Goal: Task Accomplishment & Management: Complete application form

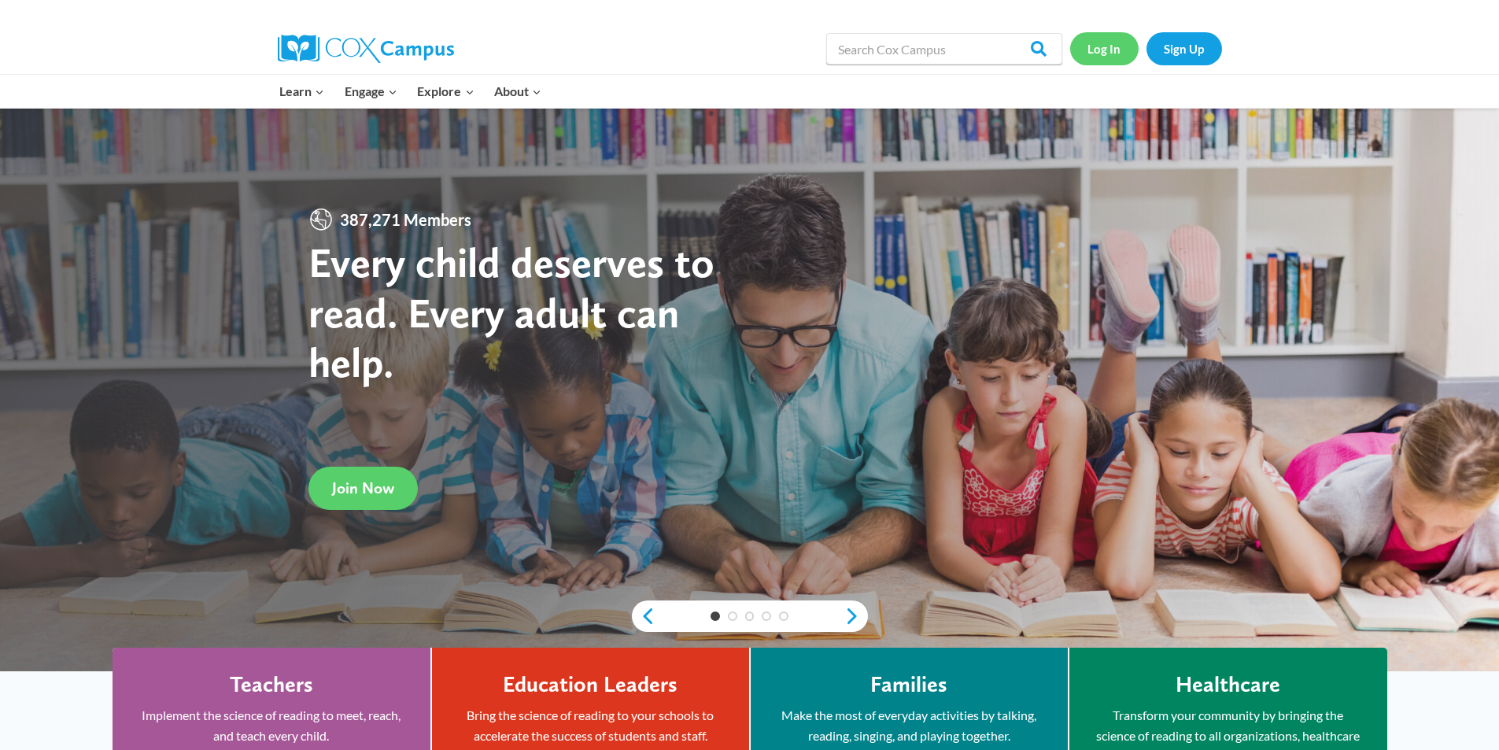
click at [1110, 44] on link "Log In" at bounding box center [1104, 48] width 68 height 32
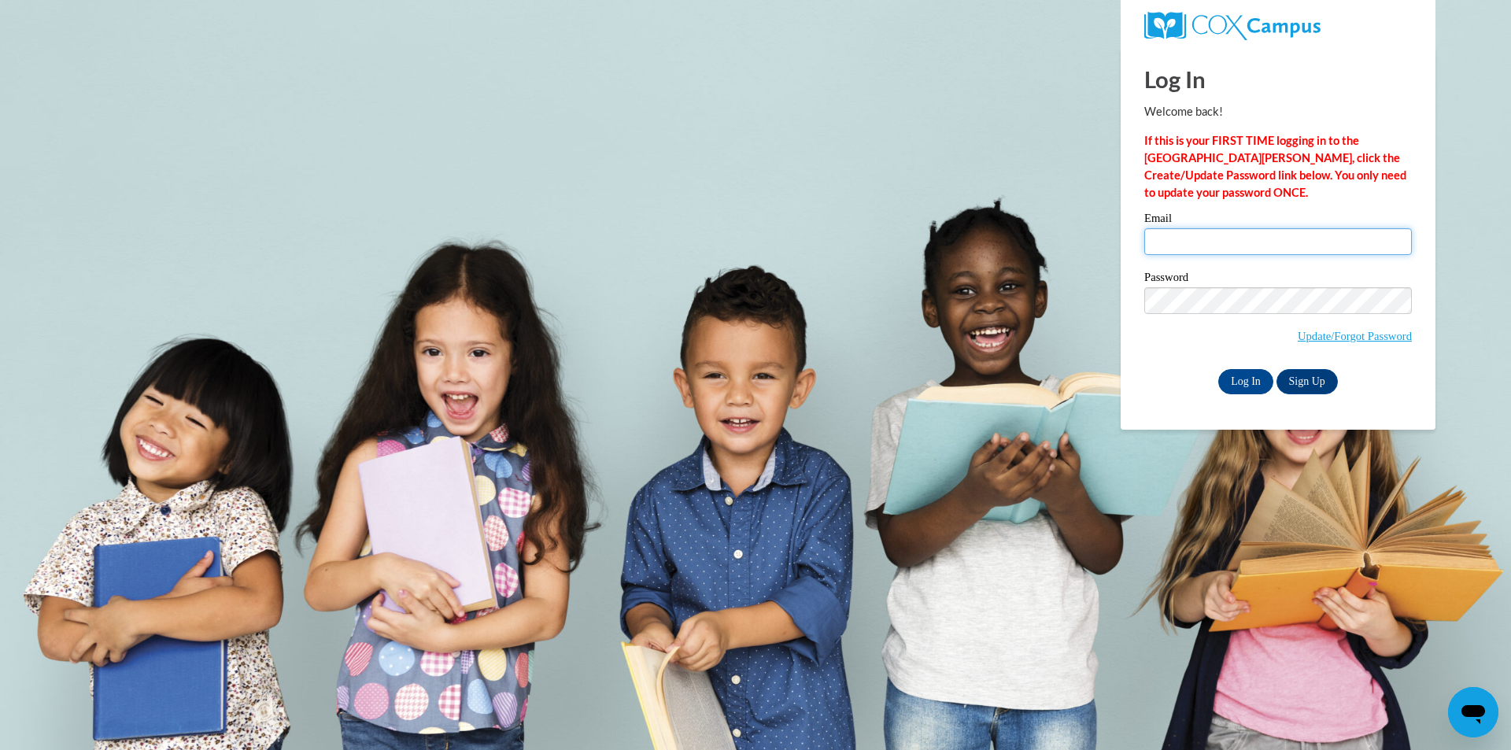
click at [1191, 250] on input "Email" at bounding box center [1278, 241] width 268 height 27
type input "amer1218@gmail.com"
click at [1218, 369] on input "Log In" at bounding box center [1245, 381] width 55 height 25
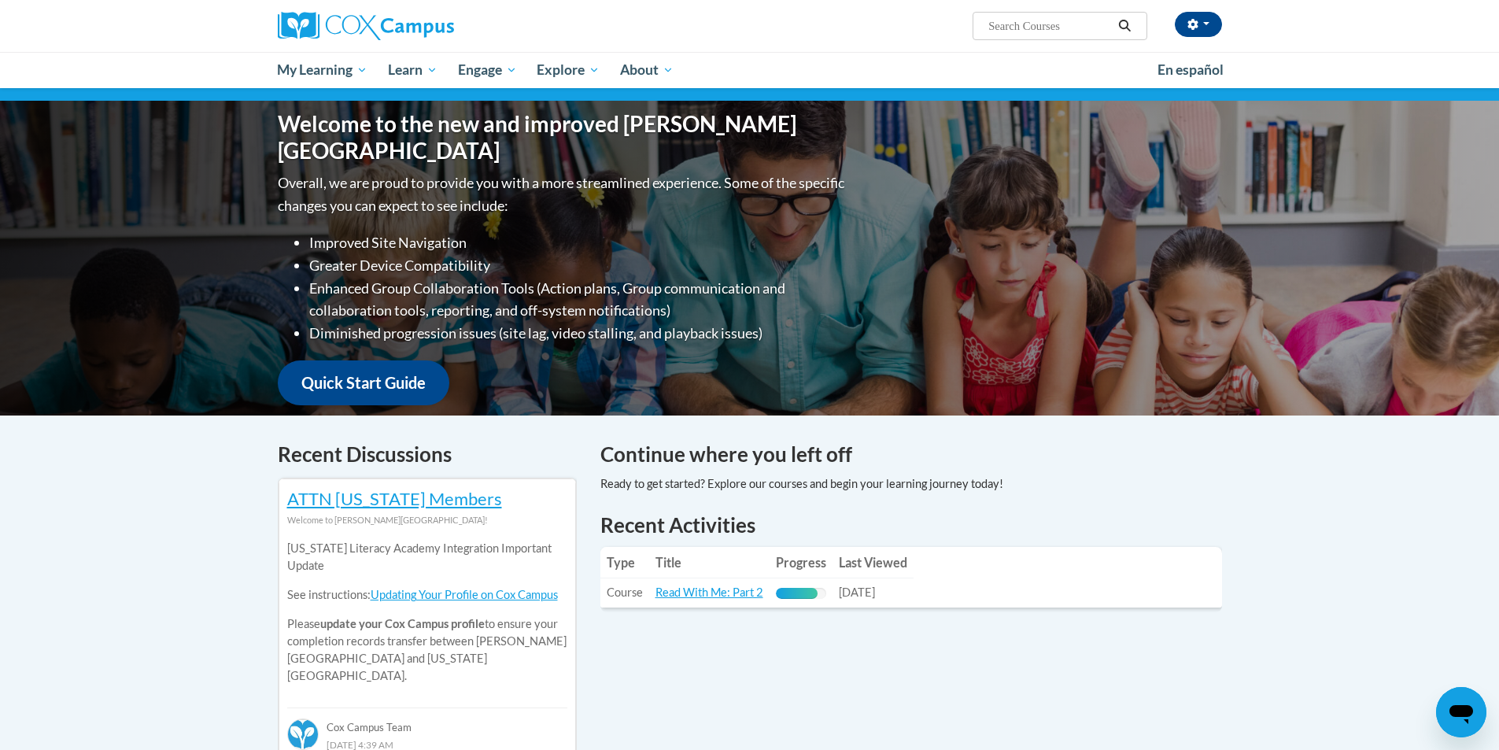
scroll to position [236, 0]
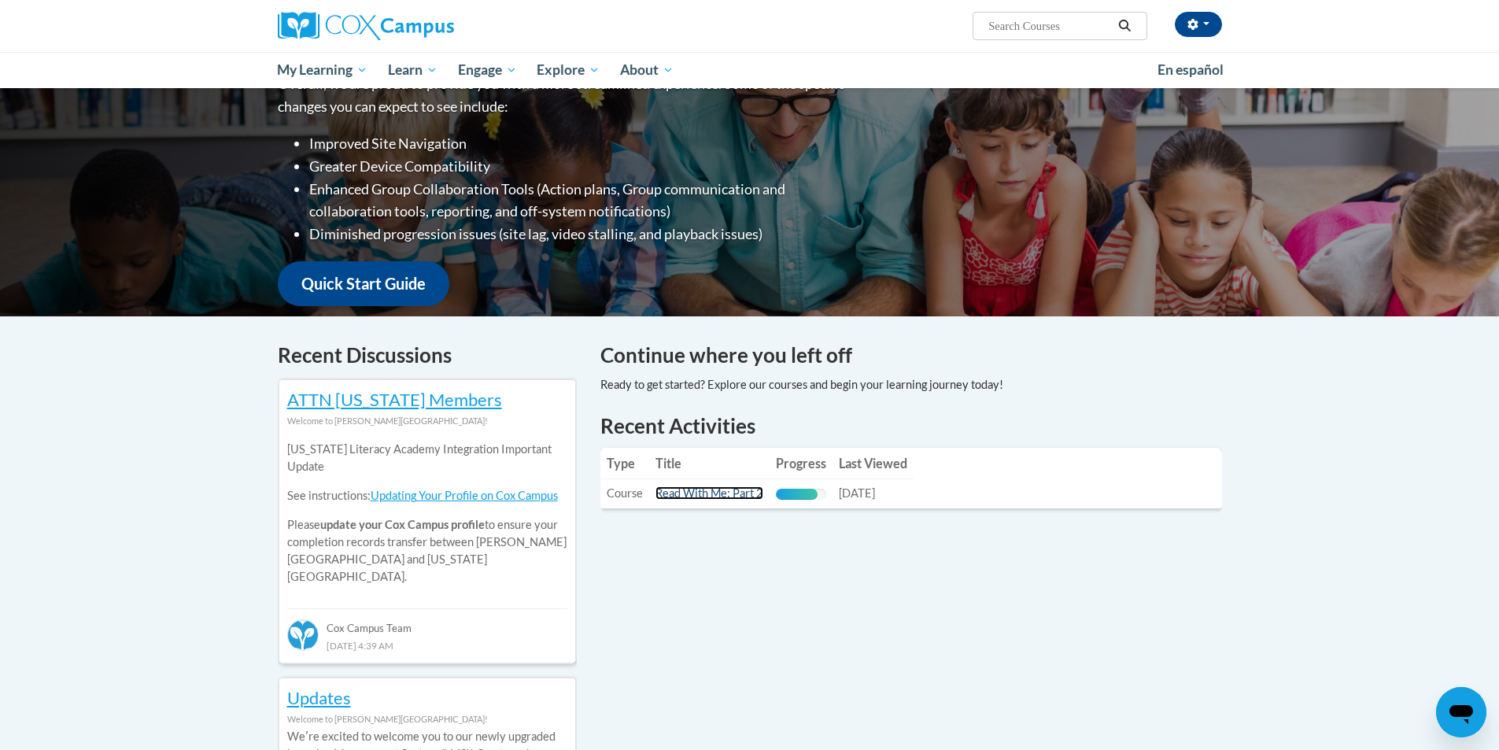
click at [727, 496] on link "Read With Me: Part 2" at bounding box center [710, 492] width 108 height 13
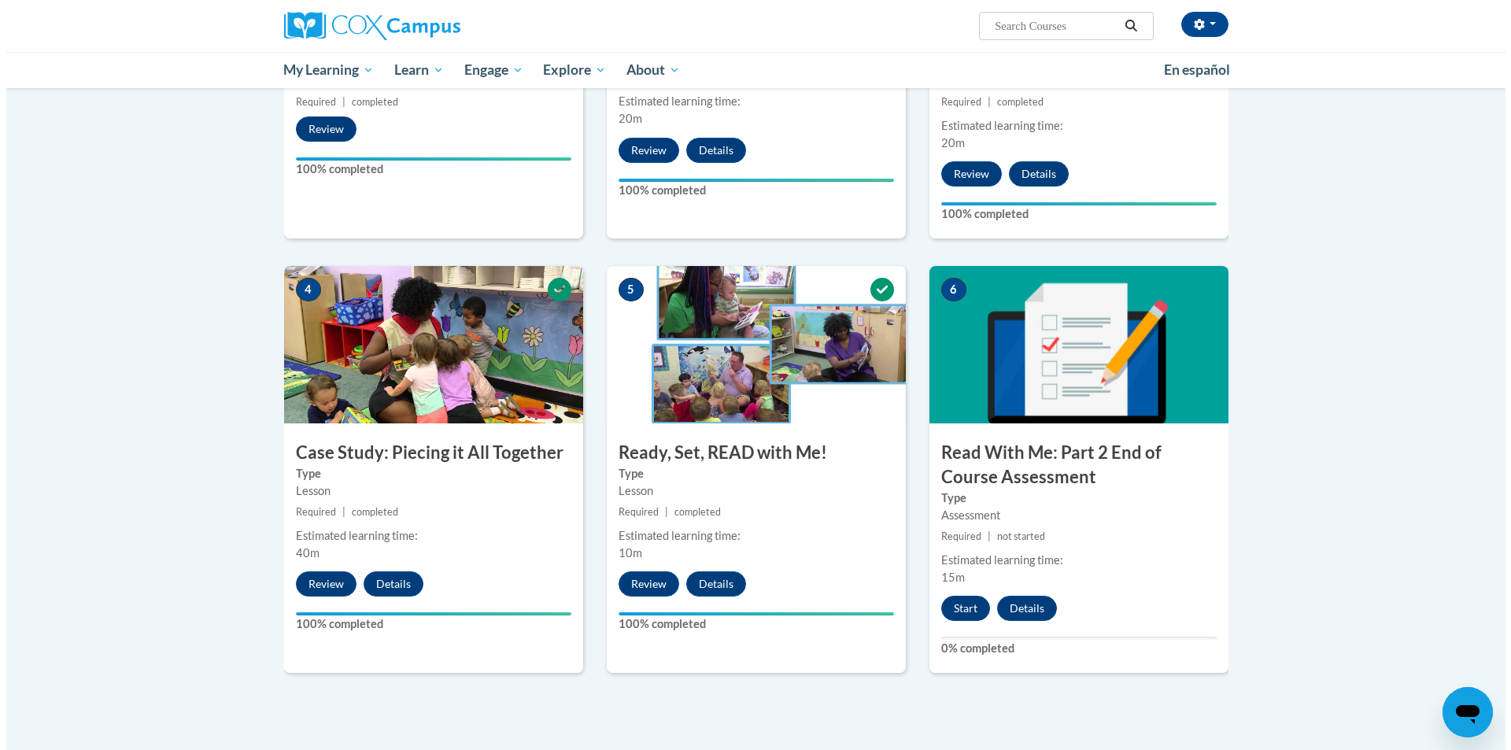
scroll to position [630, 0]
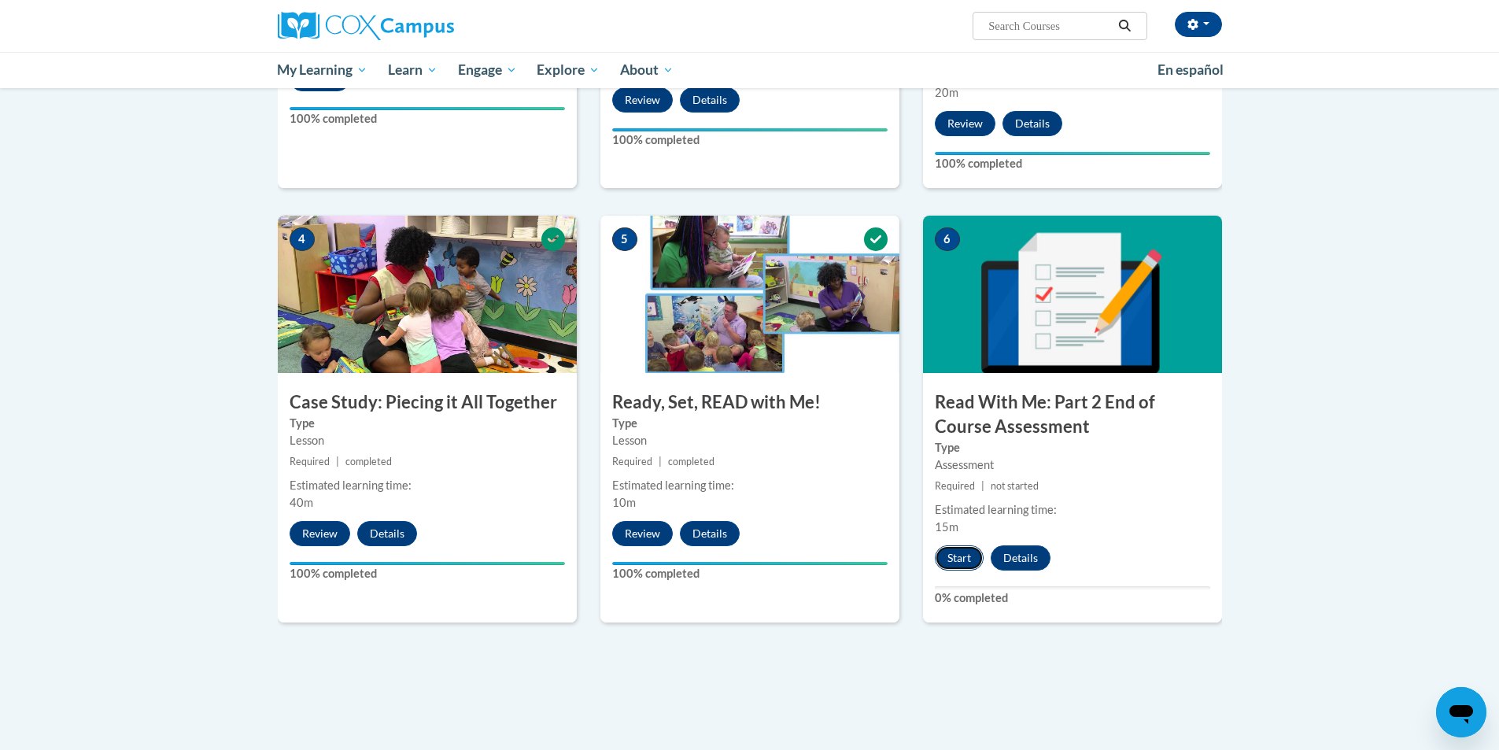
click at [953, 561] on button "Start" at bounding box center [959, 557] width 49 height 25
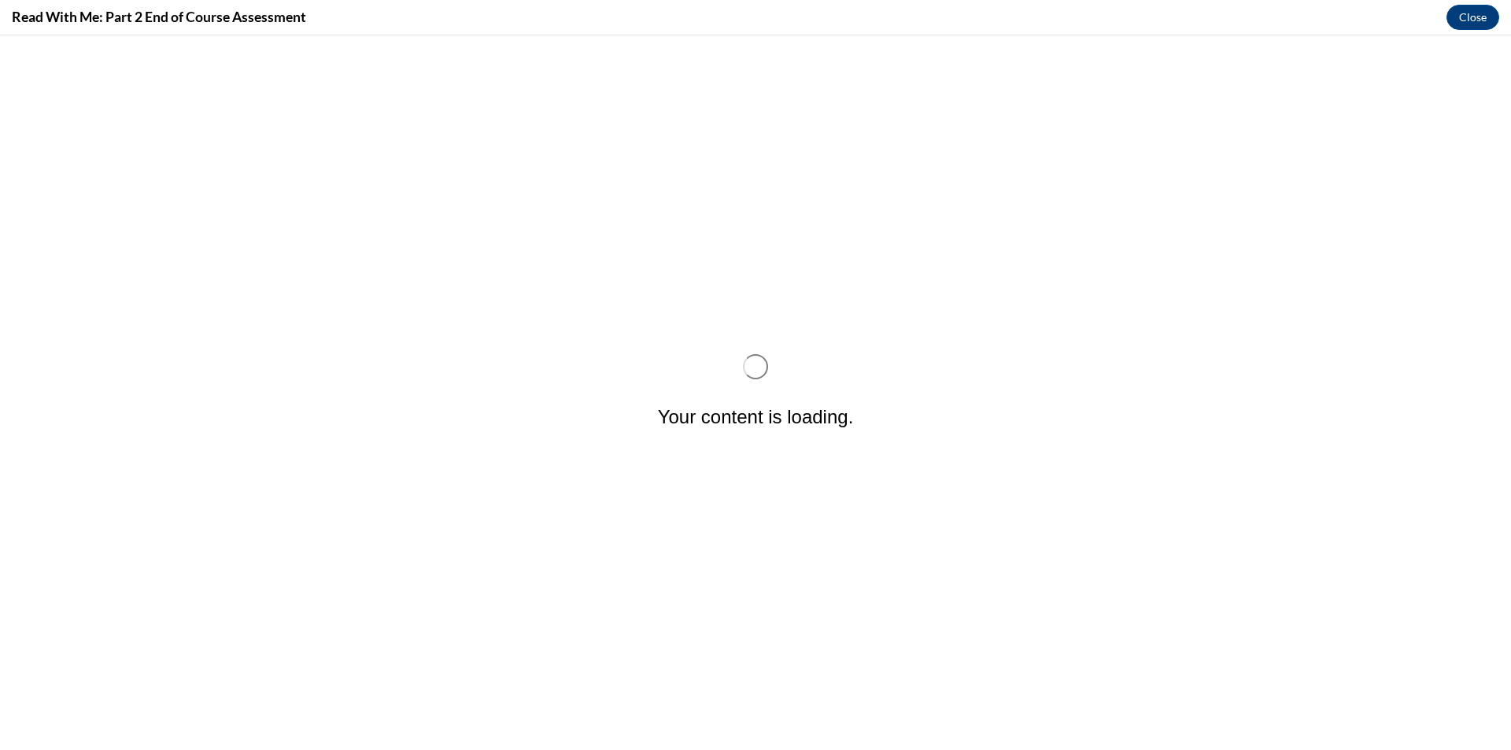
scroll to position [0, 0]
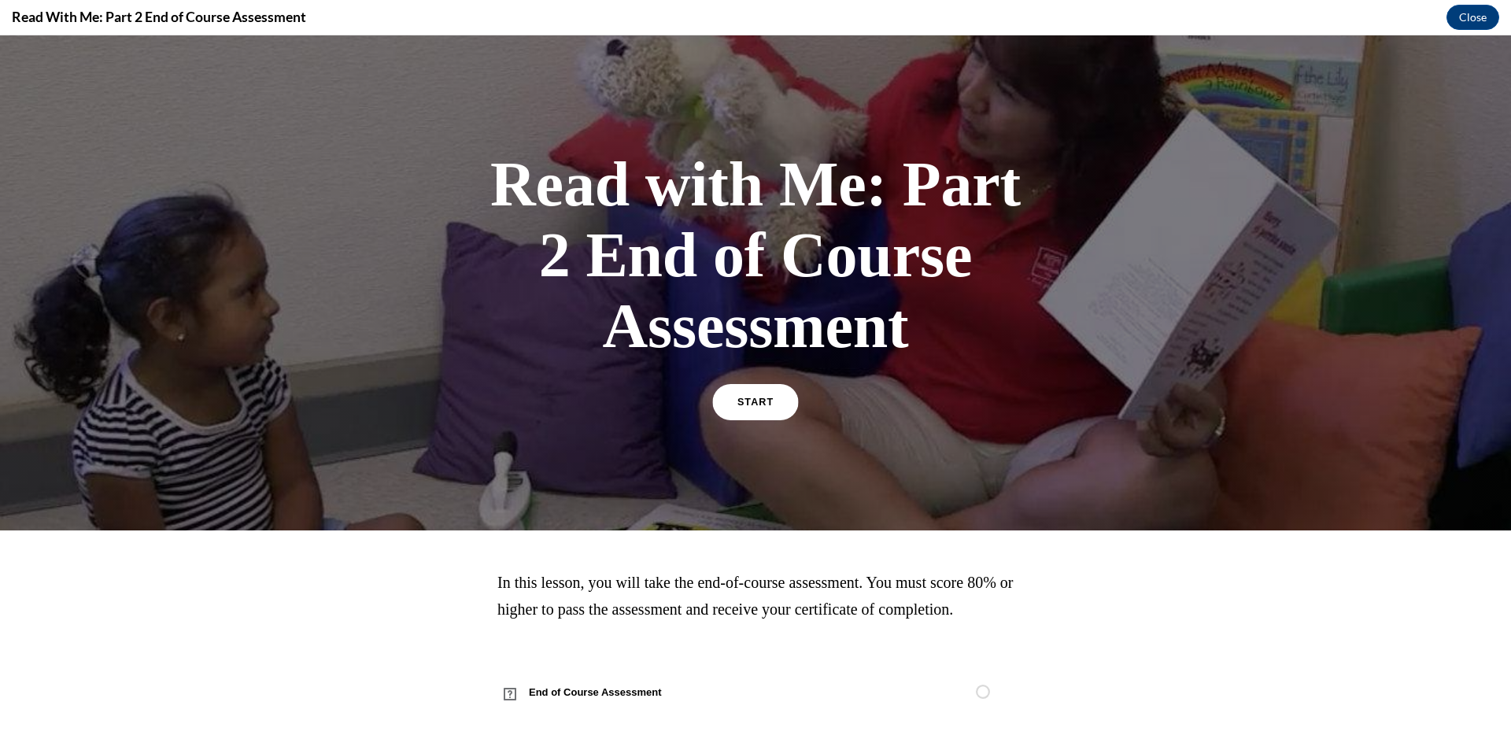
click at [771, 408] on link "START" at bounding box center [755, 402] width 86 height 36
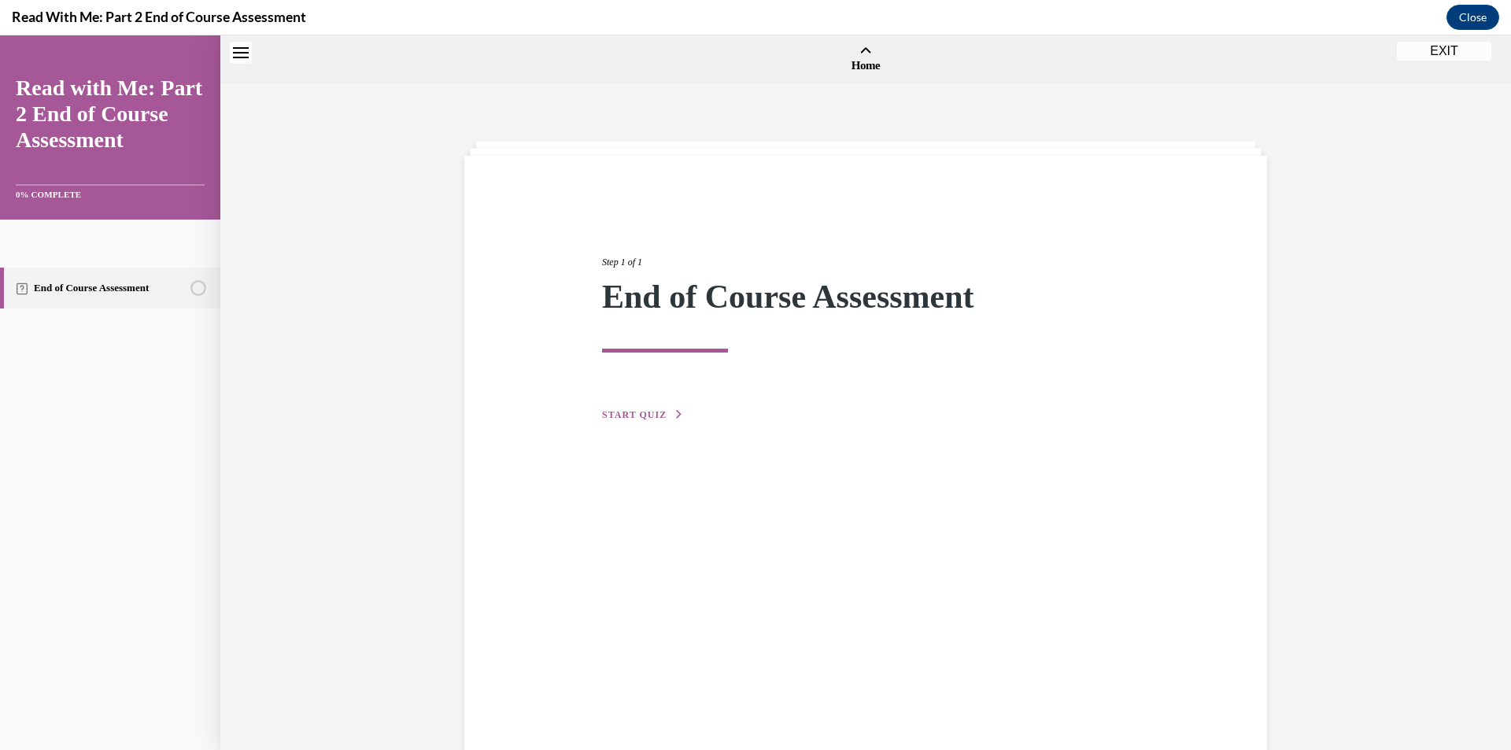
scroll to position [49, 0]
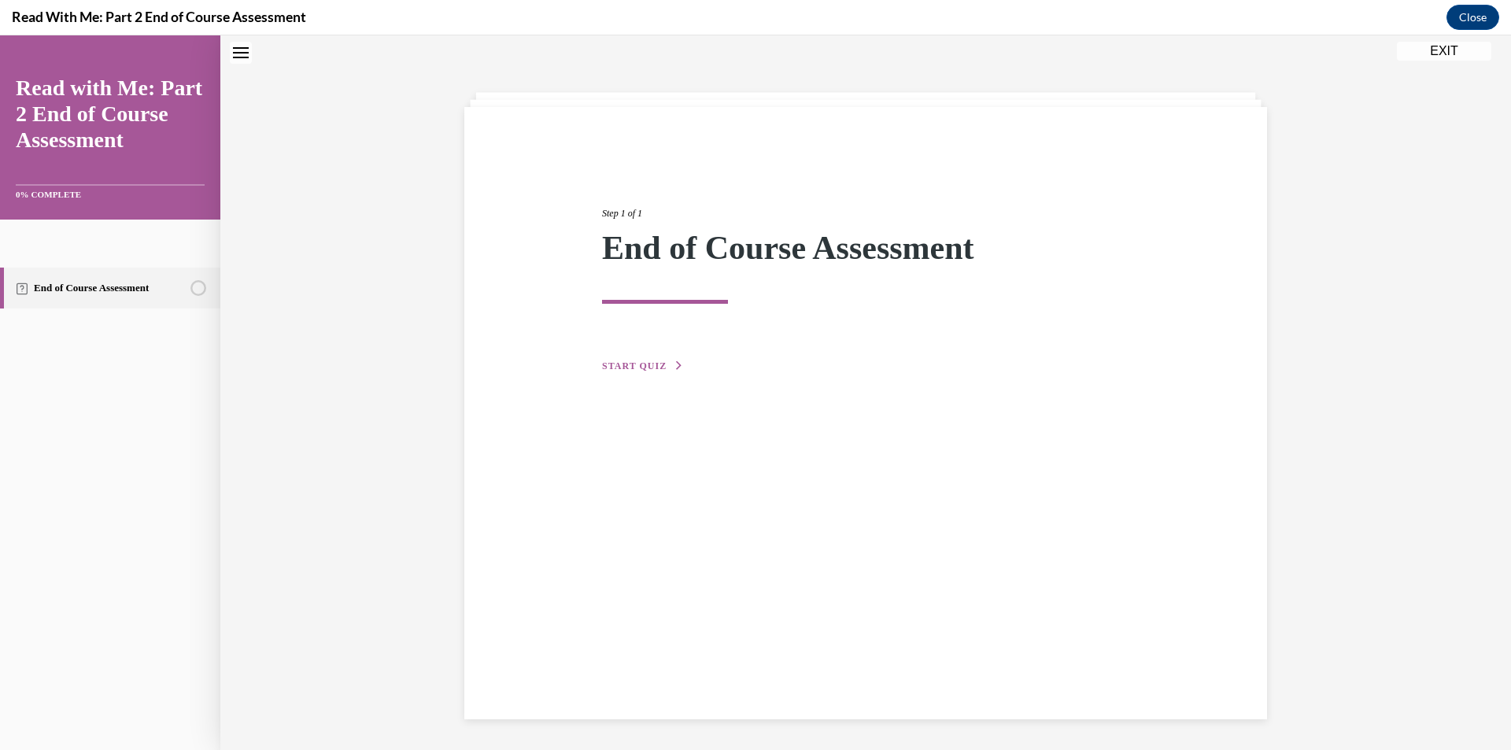
click at [645, 363] on span "START QUIZ" at bounding box center [634, 365] width 65 height 11
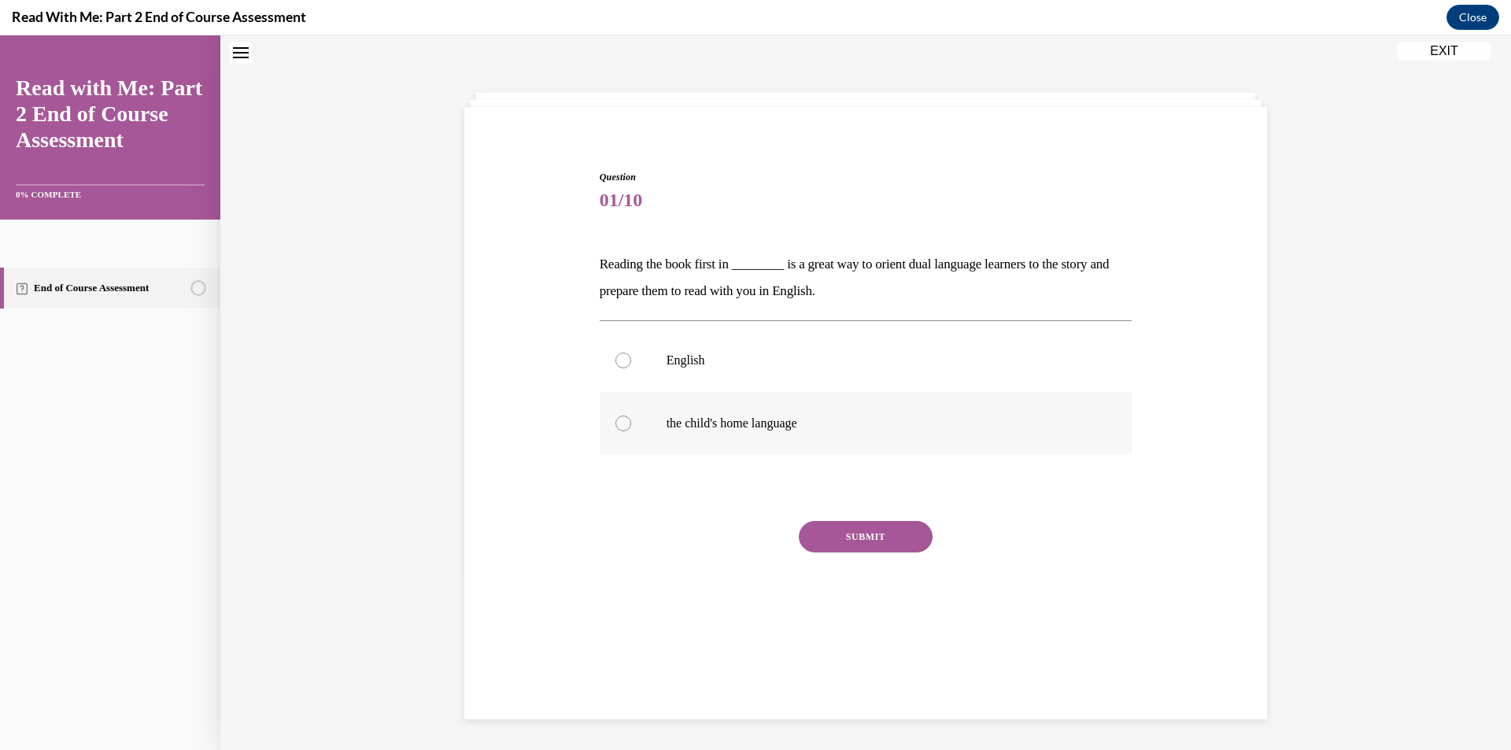
click at [619, 429] on div at bounding box center [624, 424] width 16 height 16
click at [619, 429] on input "the child's home language" at bounding box center [624, 424] width 16 height 16
radio input "true"
click at [876, 547] on button "SUBMIT" at bounding box center [866, 536] width 134 height 31
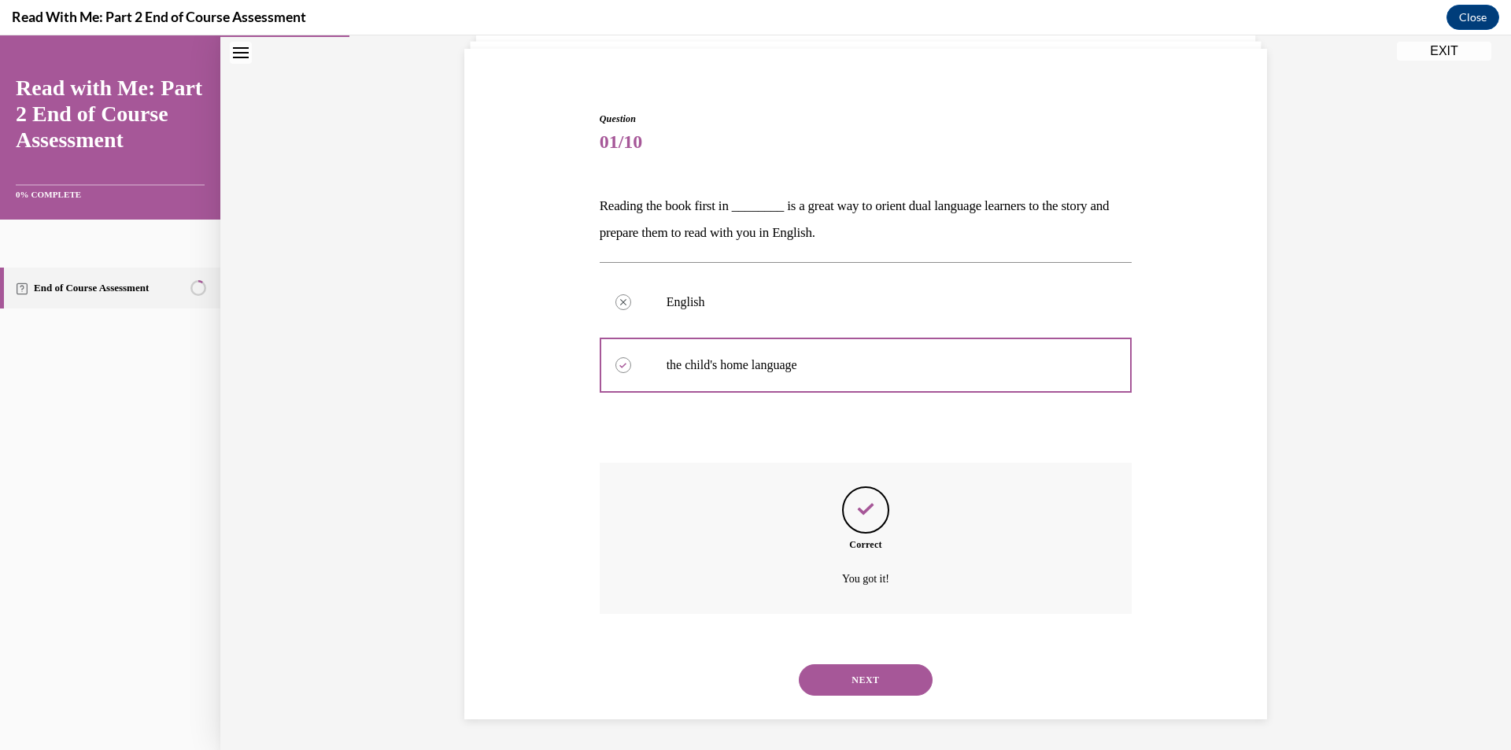
scroll to position [108, 0]
click at [878, 673] on button "NEXT" at bounding box center [866, 679] width 134 height 31
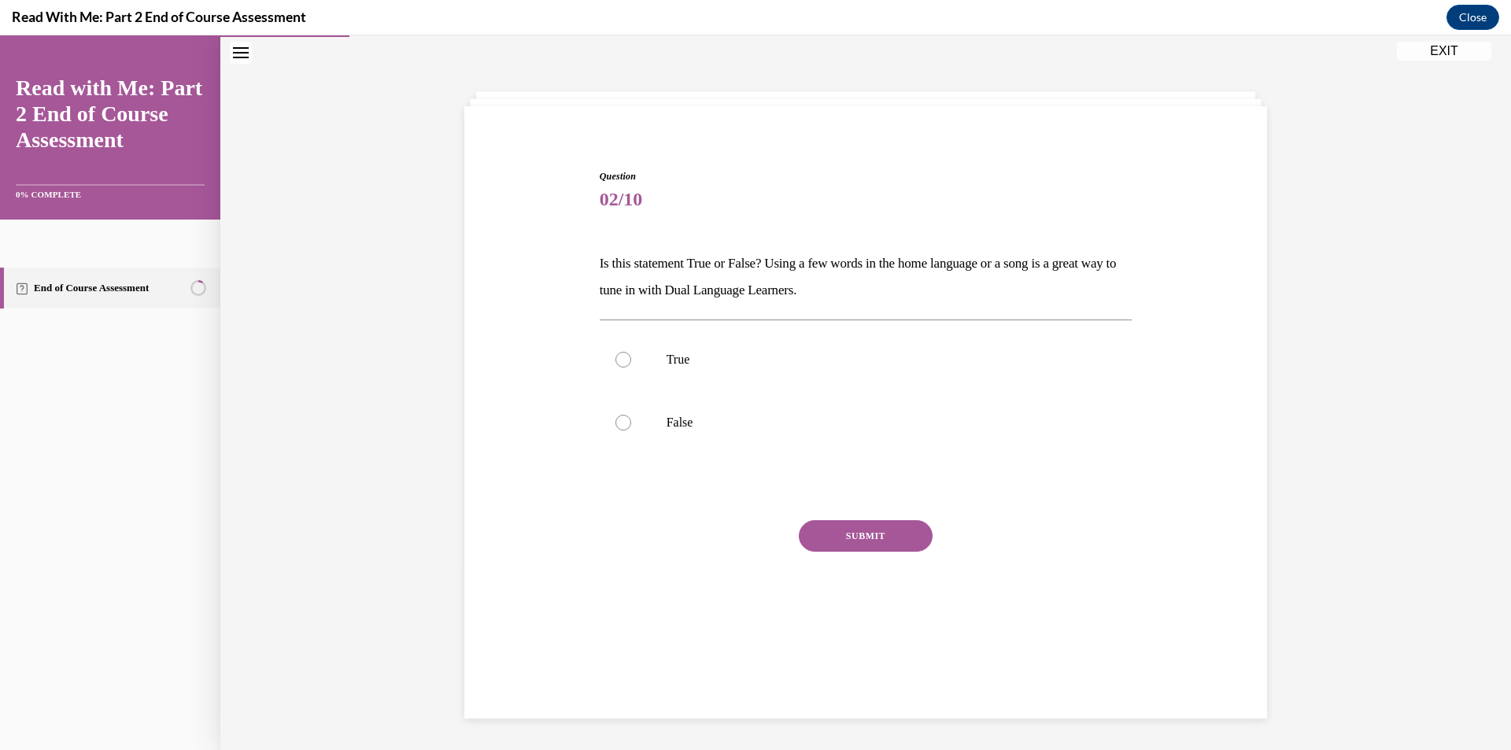
scroll to position [50, 0]
click at [619, 360] on div at bounding box center [624, 360] width 16 height 16
click at [619, 360] on input "True" at bounding box center [624, 360] width 16 height 16
radio input "true"
click at [847, 532] on button "SUBMIT" at bounding box center [866, 535] width 134 height 31
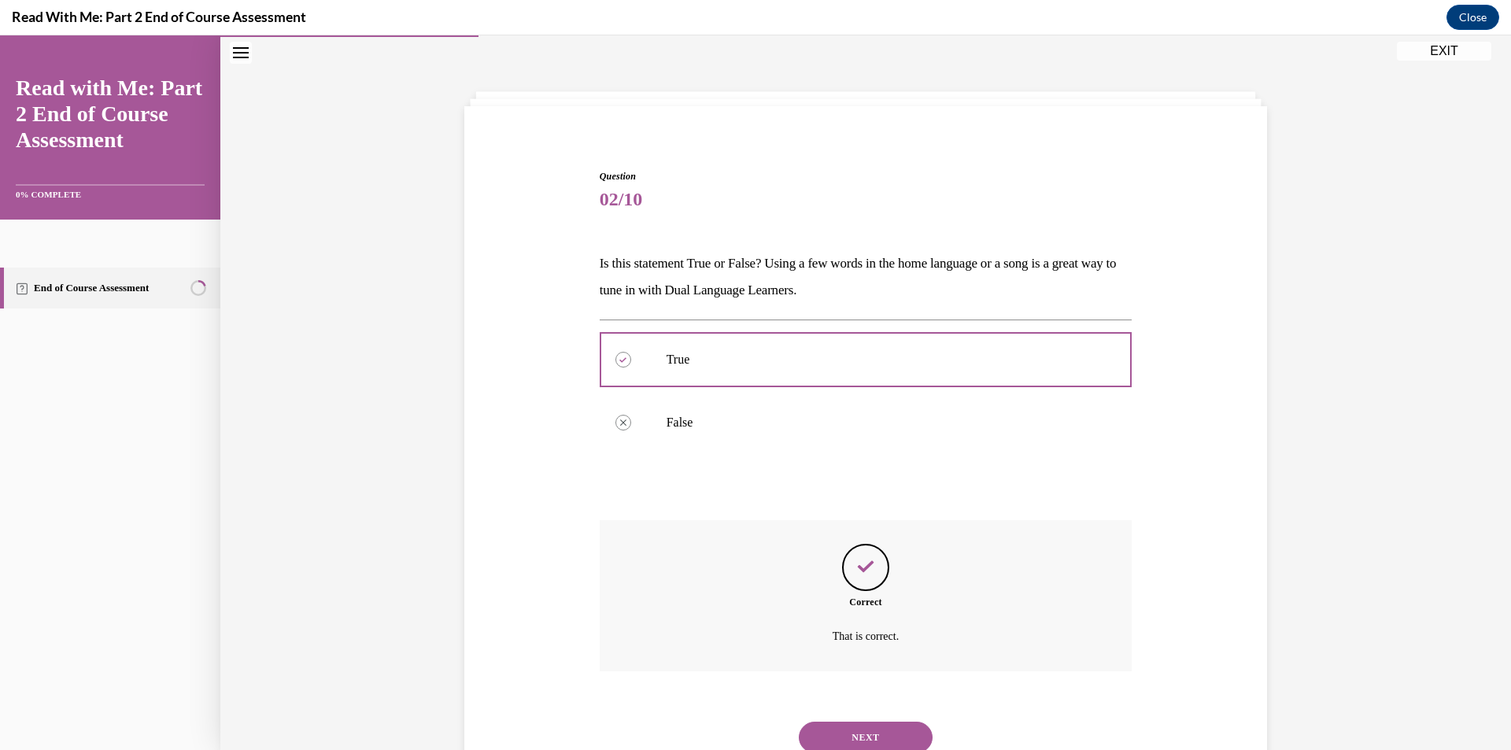
scroll to position [108, 0]
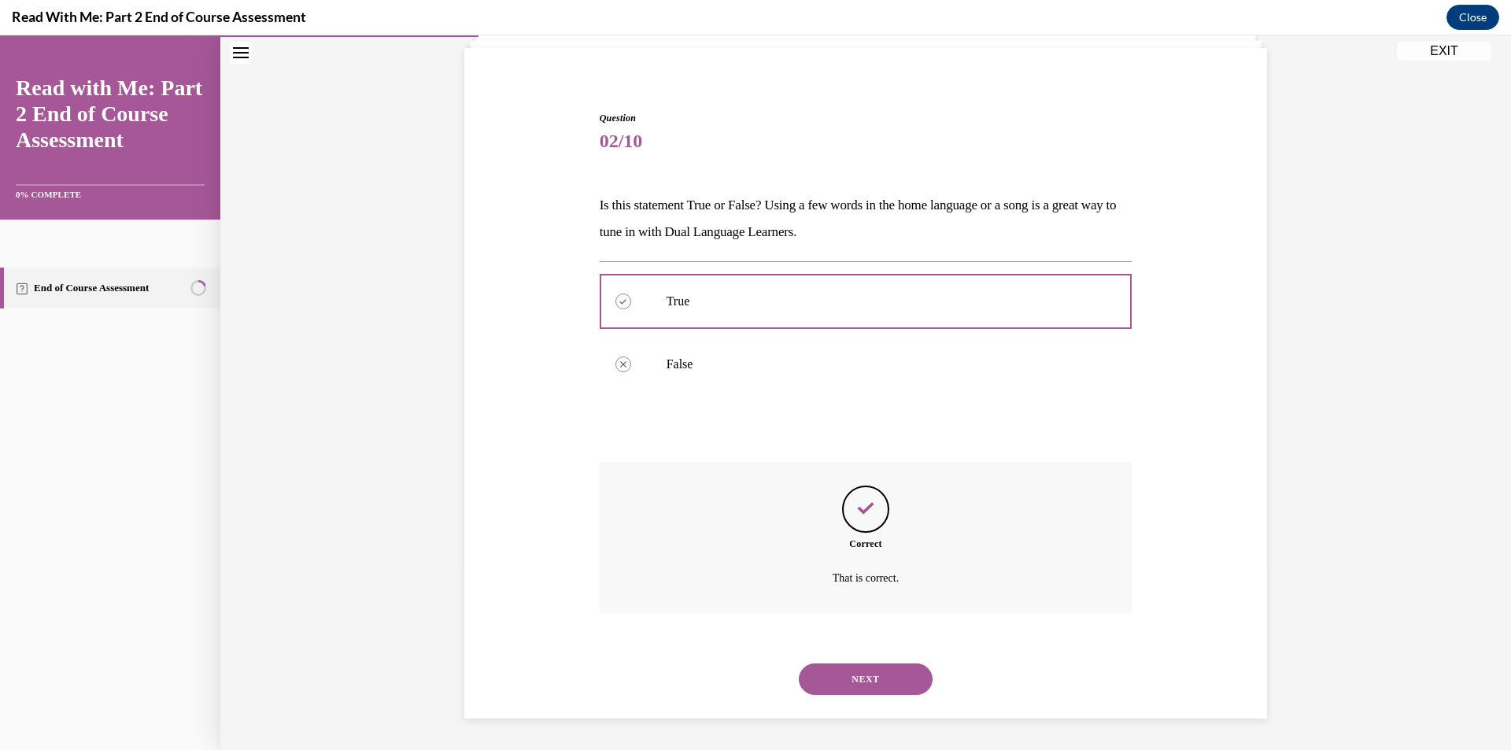
click at [869, 678] on button "NEXT" at bounding box center [866, 679] width 134 height 31
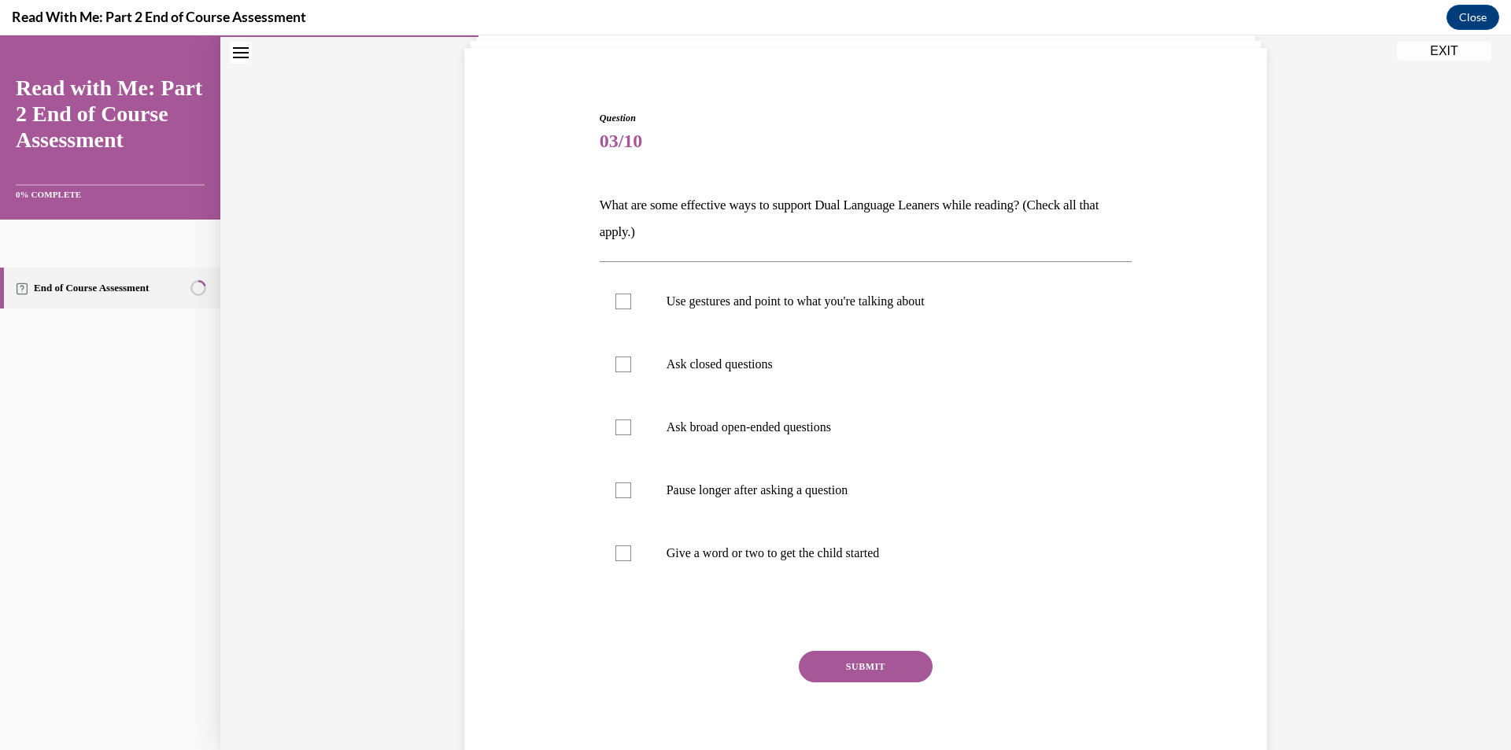
scroll to position [83, 0]
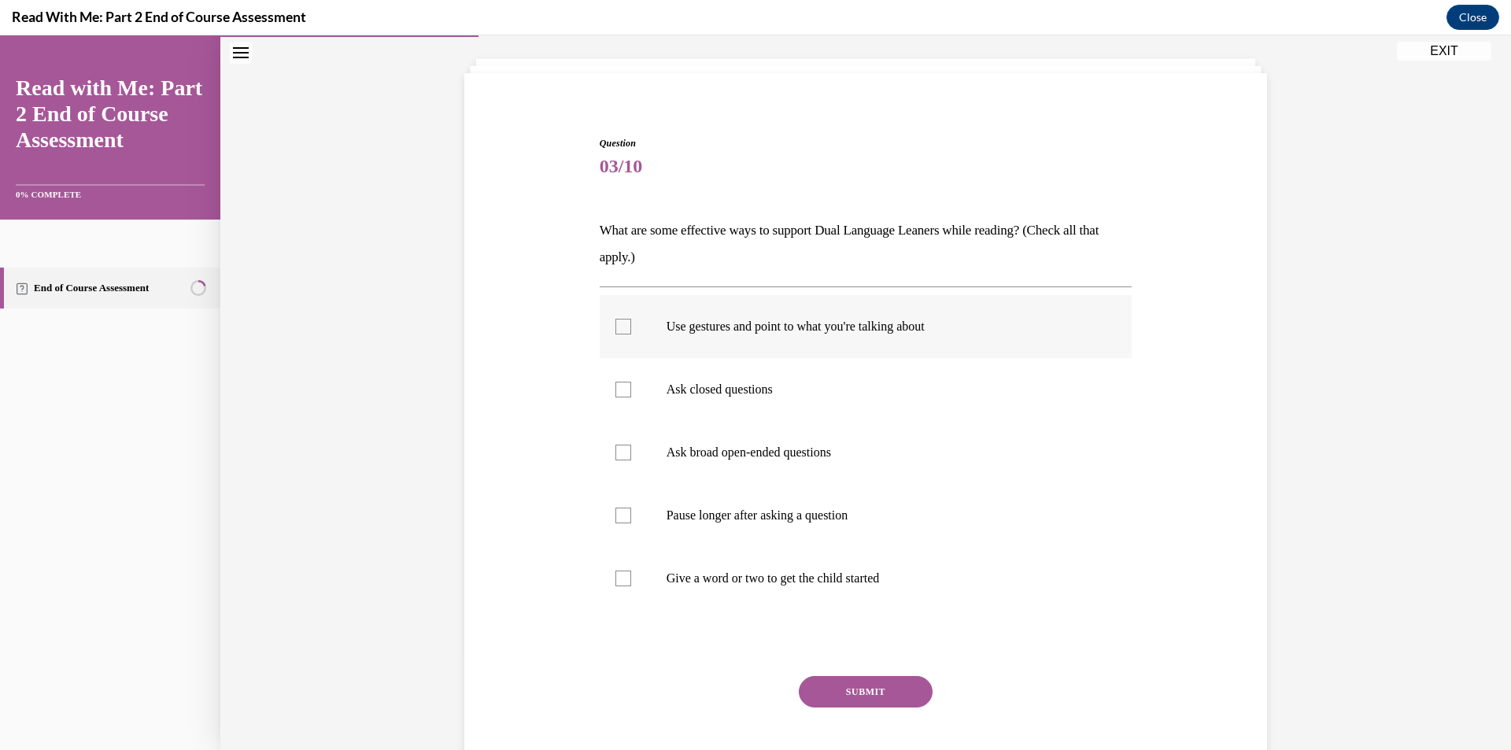
click at [619, 328] on div at bounding box center [624, 327] width 16 height 16
click at [619, 328] on input "Use gestures and point to what you're talking about" at bounding box center [624, 327] width 16 height 16
checkbox input "true"
click at [613, 400] on label "Ask closed questions" at bounding box center [866, 389] width 533 height 63
click at [616, 397] on input "Ask closed questions" at bounding box center [624, 390] width 16 height 16
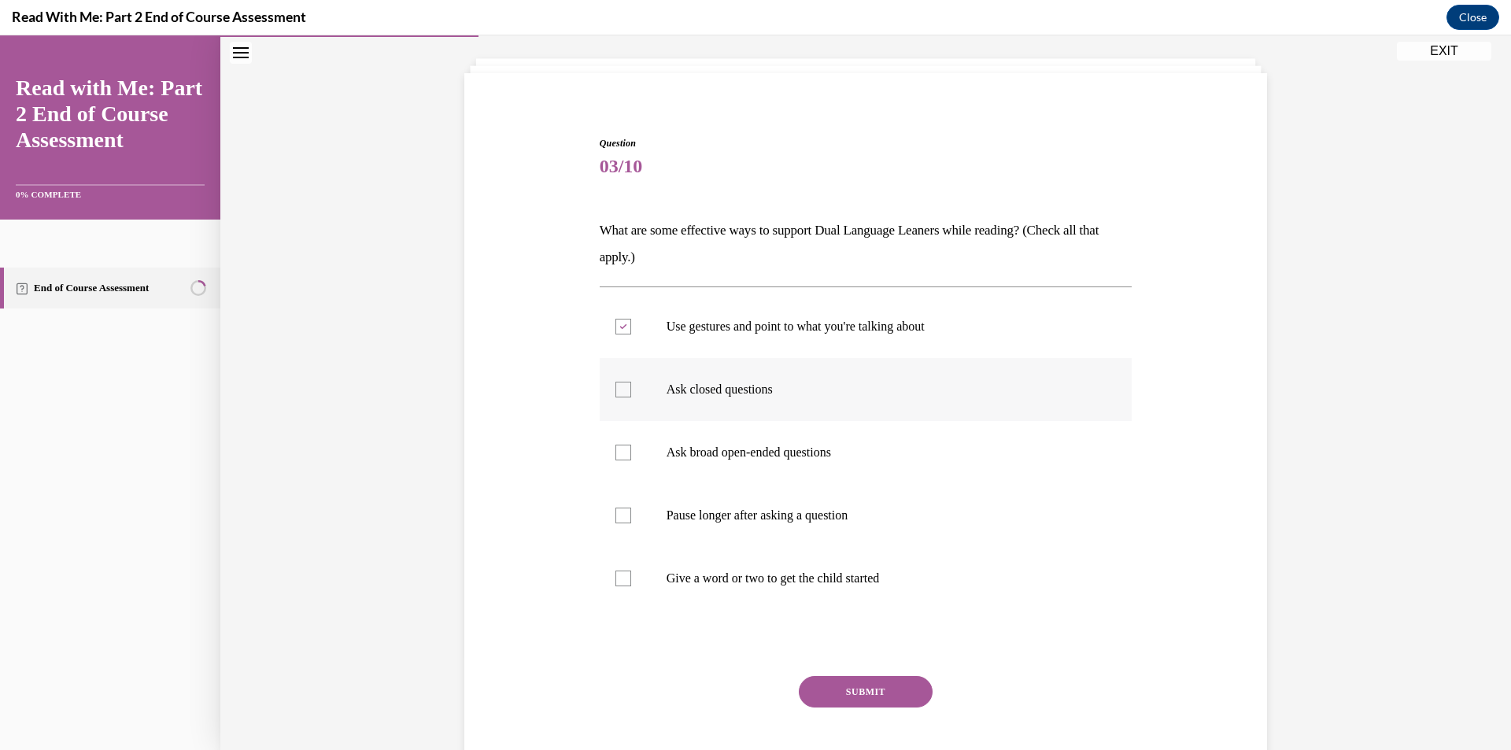
checkbox input "true"
click at [616, 575] on div at bounding box center [624, 579] width 16 height 16
click at [616, 575] on input "Give a word or two to get the child started" at bounding box center [624, 579] width 16 height 16
checkbox input "true"
click at [851, 692] on button "SUBMIT" at bounding box center [866, 691] width 134 height 31
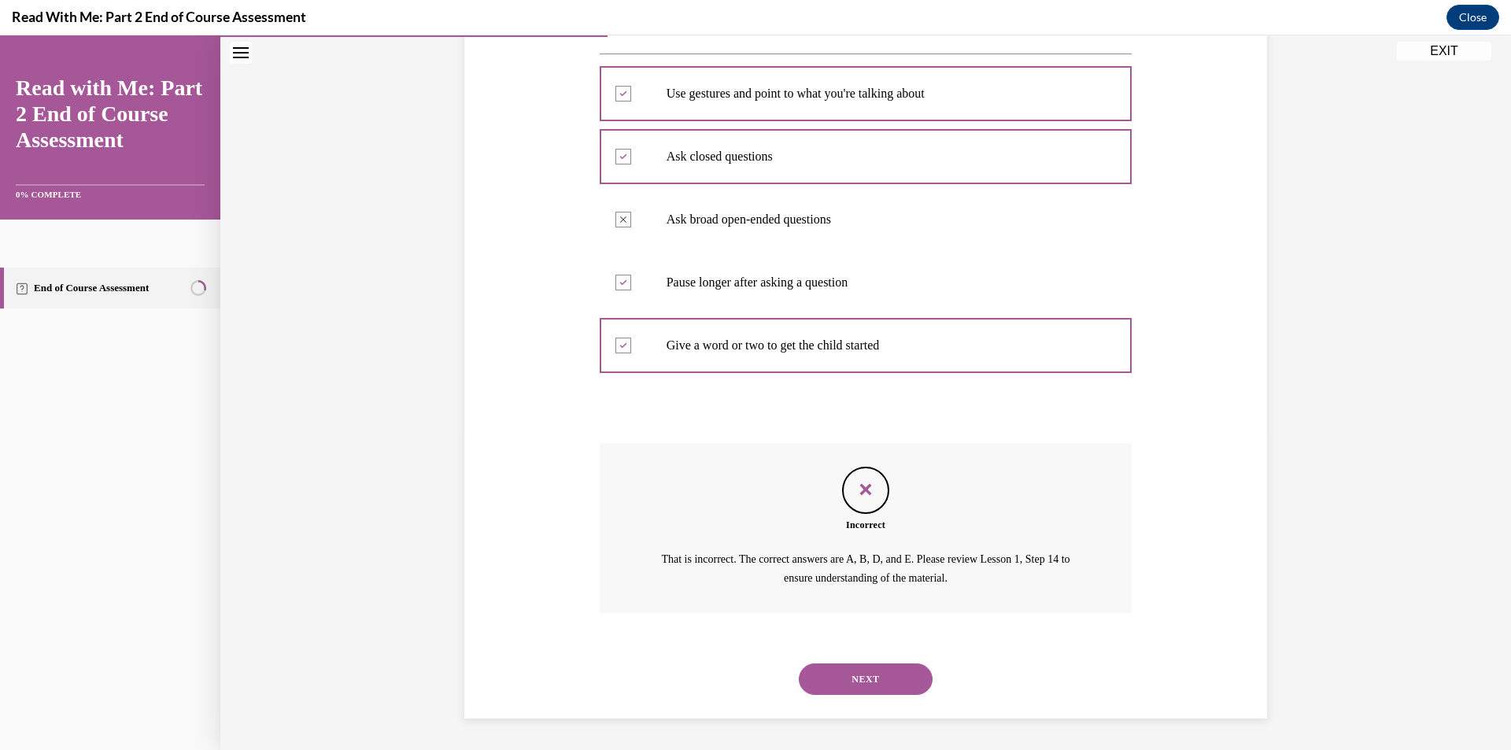
scroll to position [237, 0]
click at [889, 681] on button "NEXT" at bounding box center [866, 679] width 134 height 31
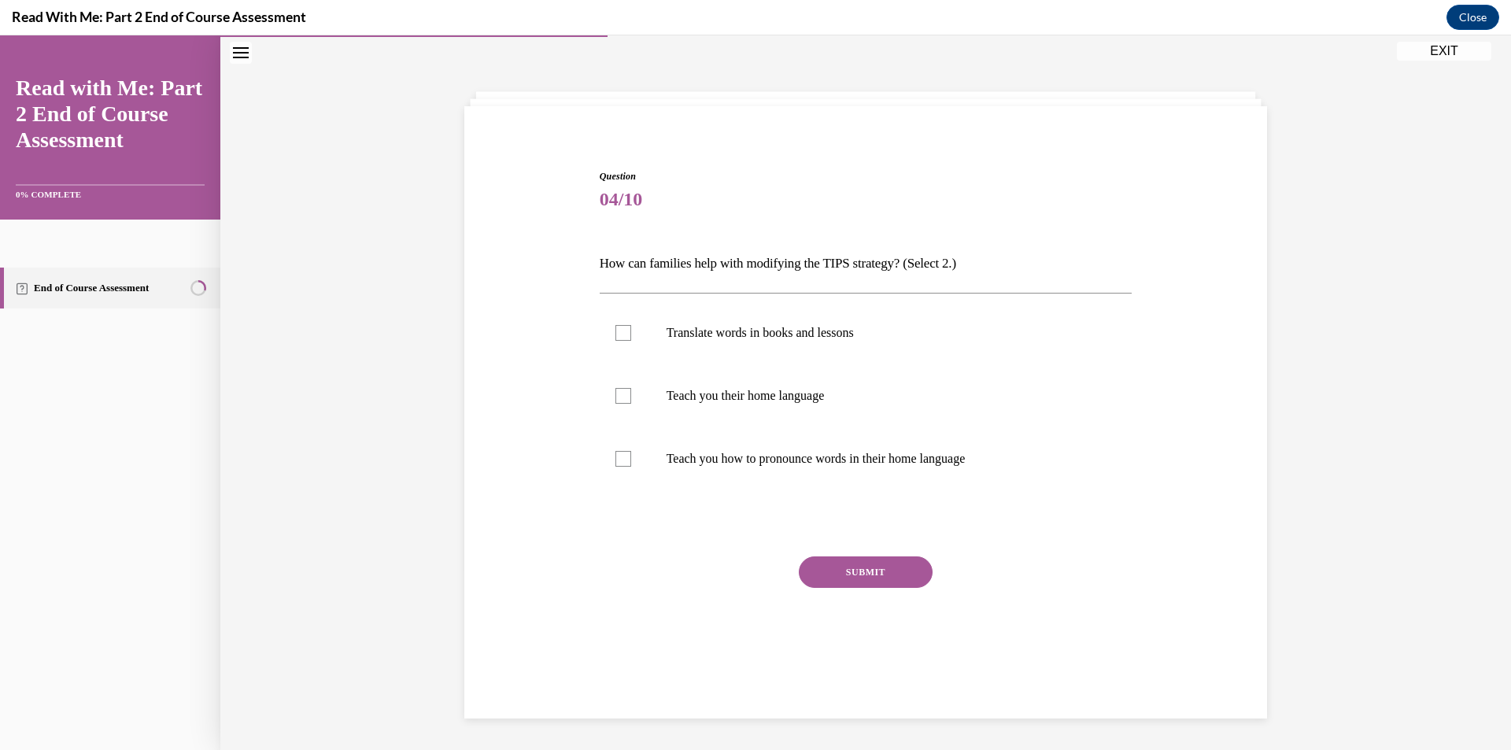
scroll to position [50, 0]
click at [623, 331] on div at bounding box center [624, 333] width 16 height 16
click at [623, 331] on input "Translate words in books and lessons" at bounding box center [624, 333] width 16 height 16
checkbox input "true"
click at [623, 461] on div at bounding box center [624, 459] width 16 height 16
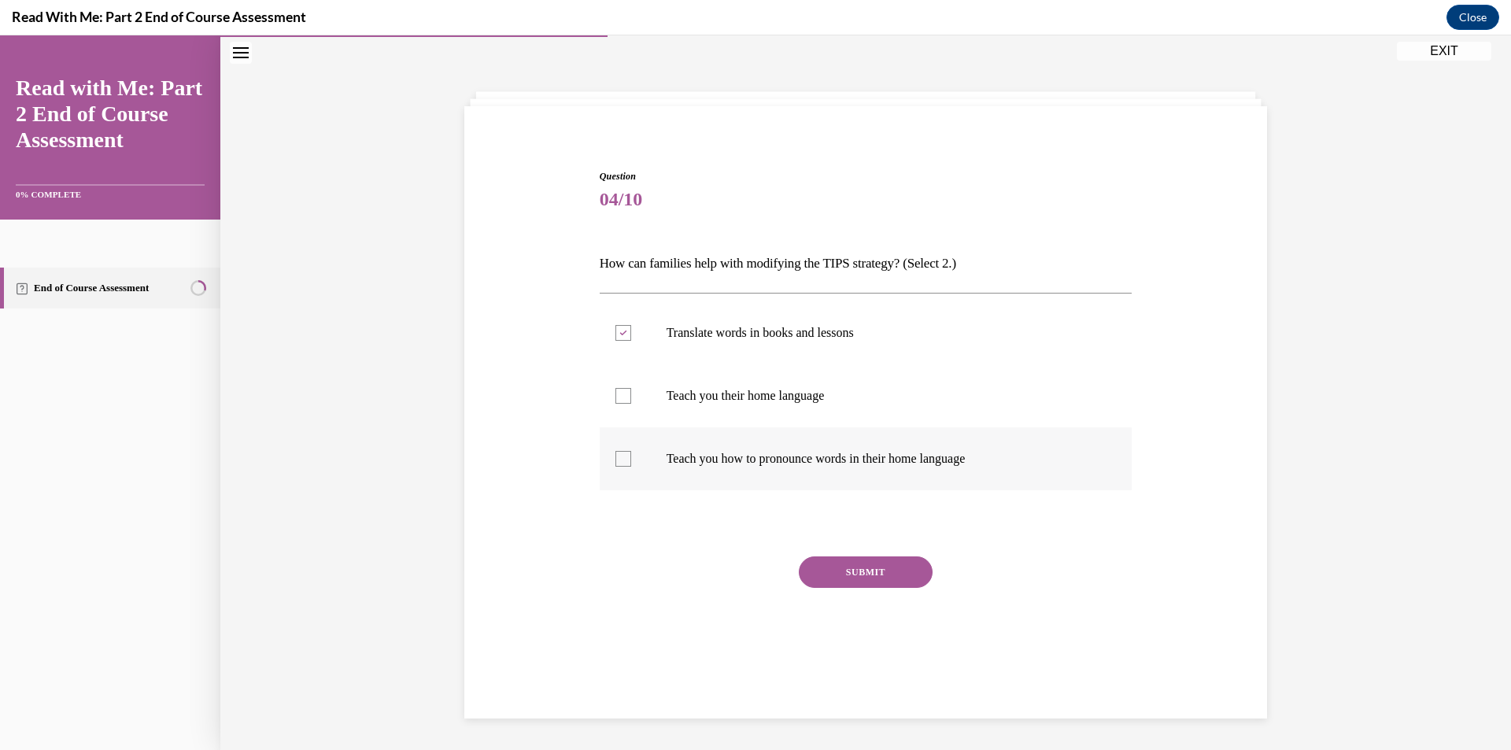
click at [623, 461] on input "Teach you how to pronounce words in their home language" at bounding box center [624, 459] width 16 height 16
checkbox input "true"
click at [849, 568] on button "SUBMIT" at bounding box center [866, 571] width 134 height 31
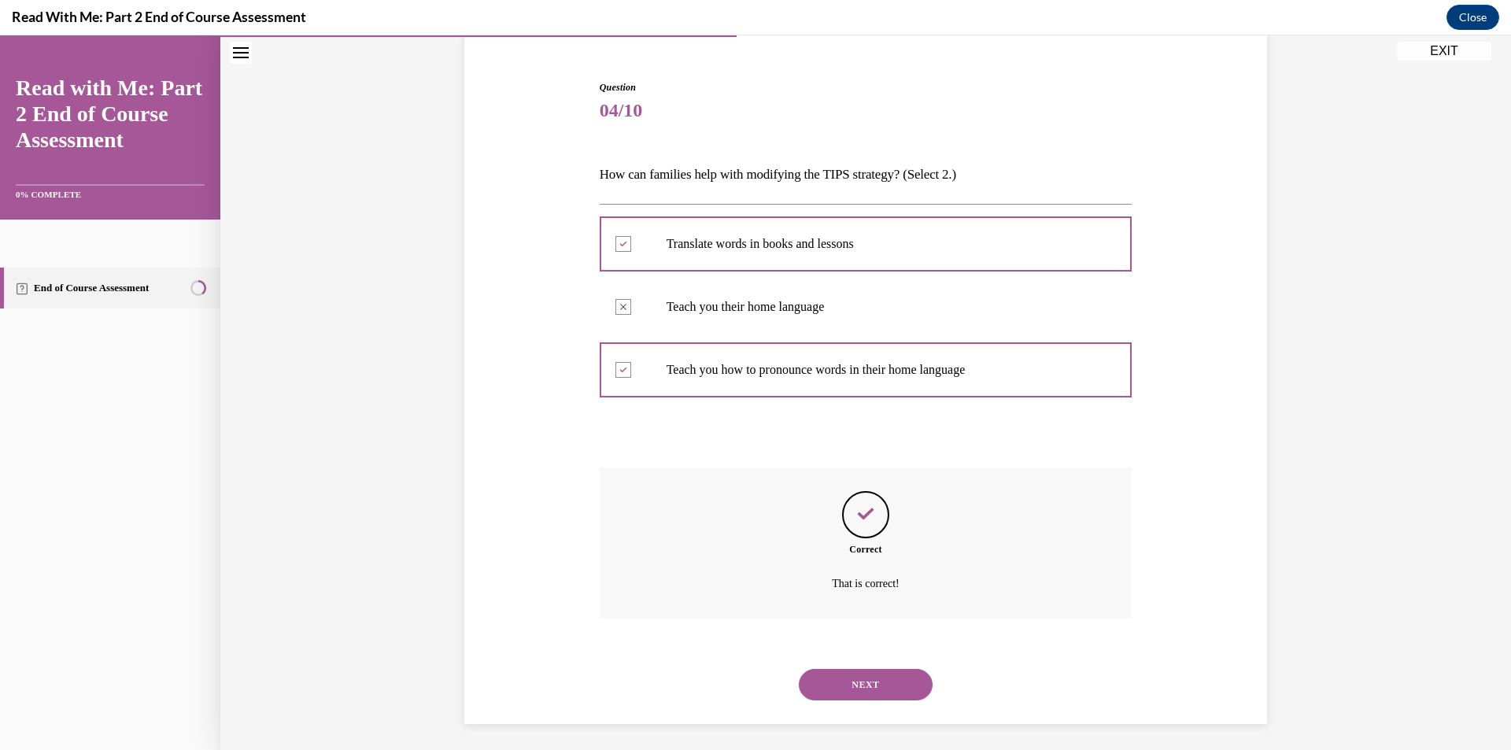
scroll to position [144, 0]
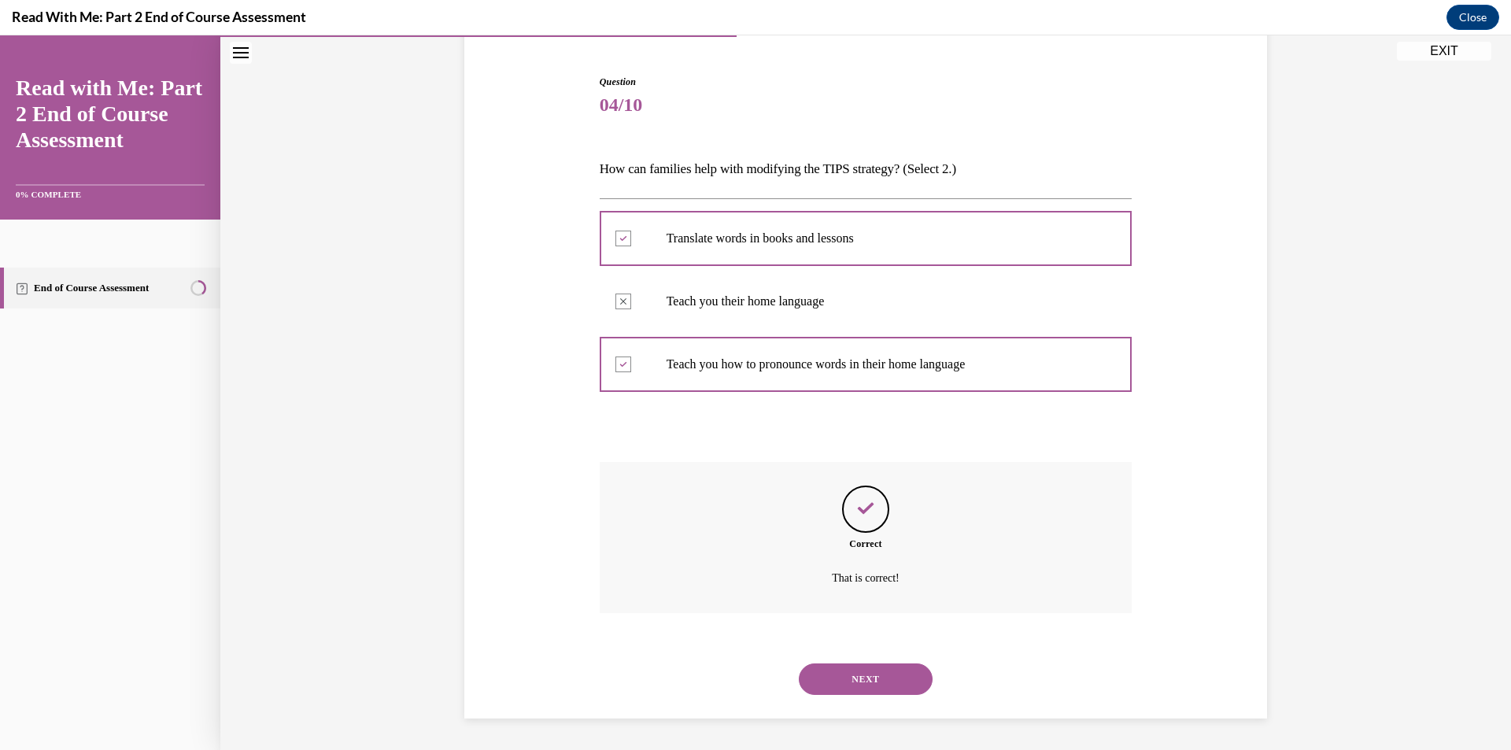
click at [879, 686] on button "NEXT" at bounding box center [866, 679] width 134 height 31
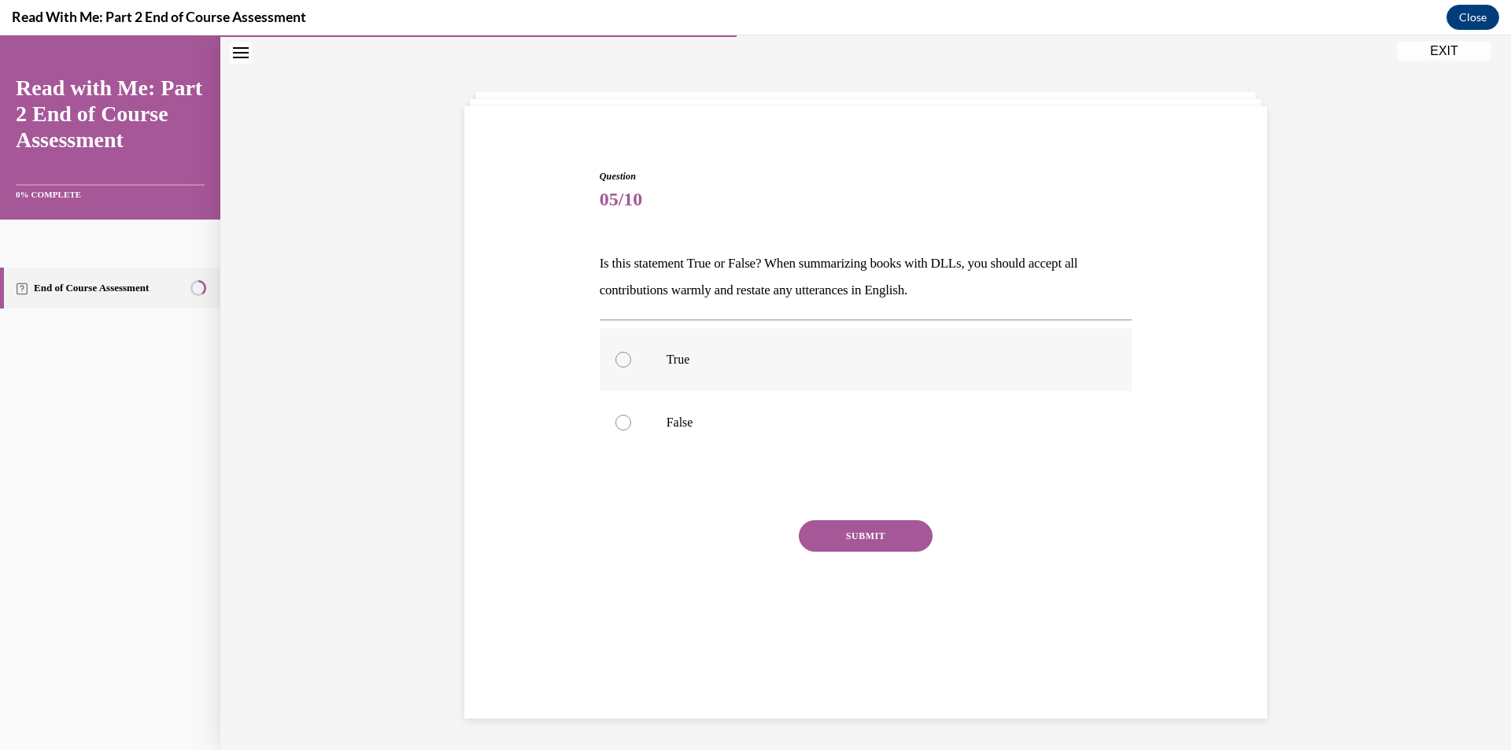
click at [616, 364] on div at bounding box center [624, 360] width 16 height 16
click at [616, 364] on input "True" at bounding box center [624, 360] width 16 height 16
radio input "true"
click at [834, 542] on button "SUBMIT" at bounding box center [866, 535] width 134 height 31
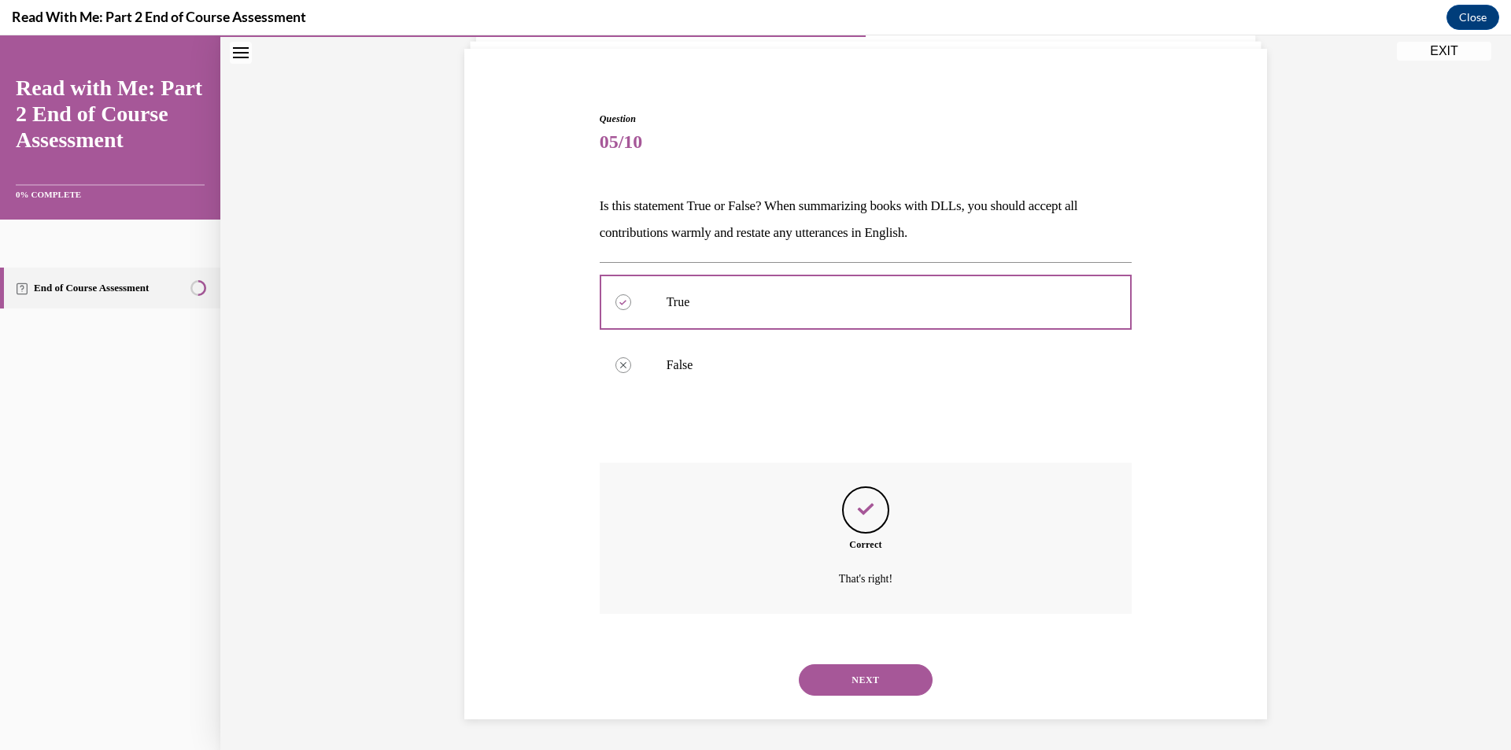
scroll to position [108, 0]
click at [880, 686] on button "NEXT" at bounding box center [866, 679] width 134 height 31
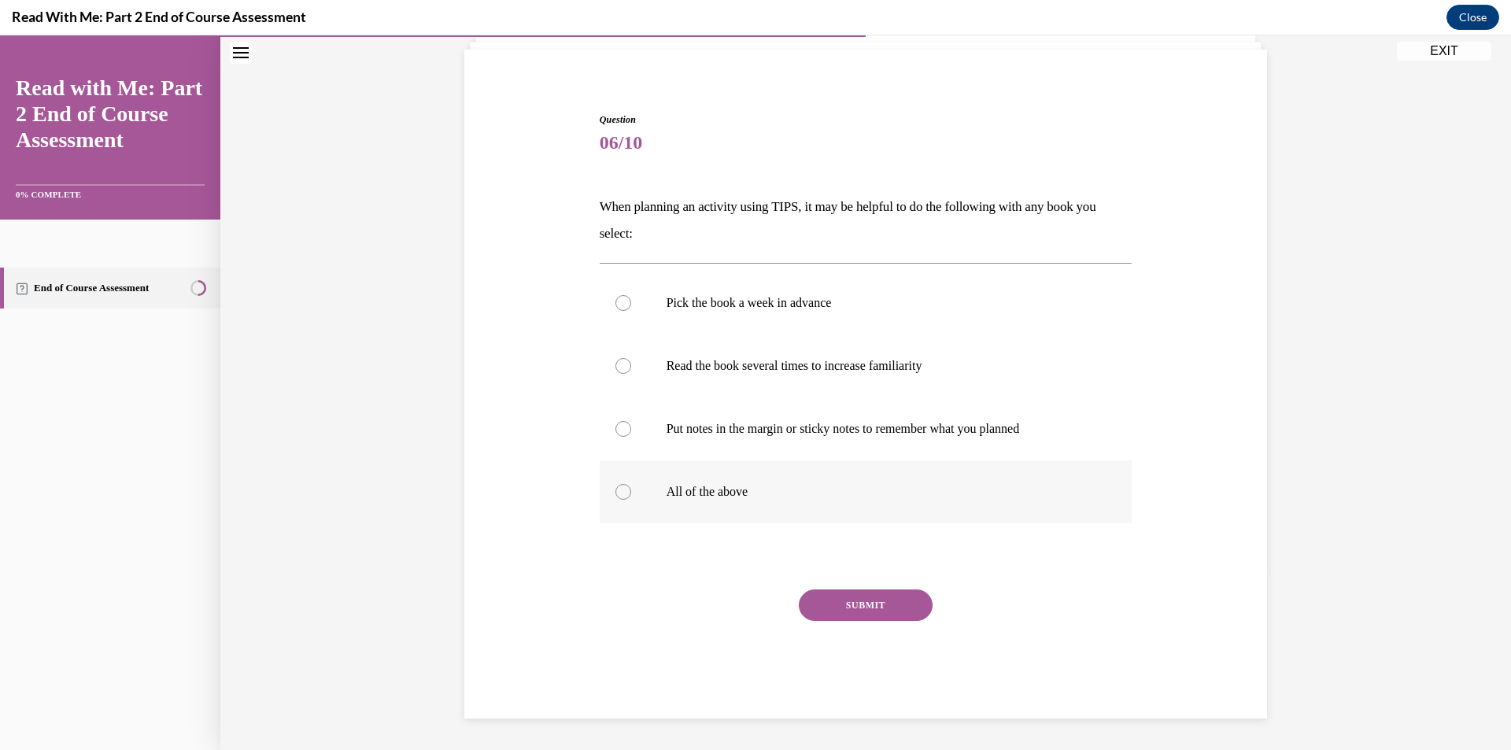
scroll to position [81, 0]
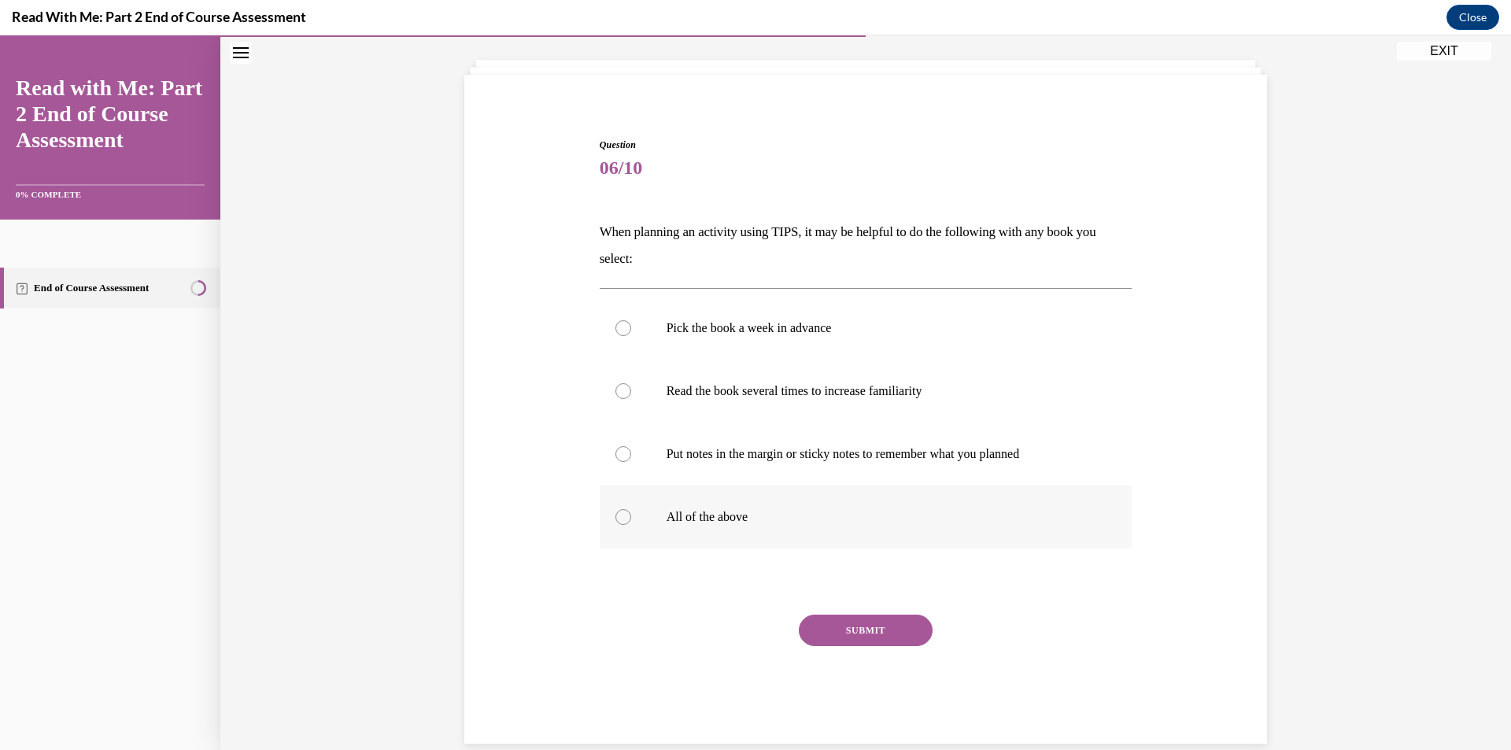
click at [616, 520] on div at bounding box center [624, 517] width 16 height 16
click at [616, 520] on input "All of the above" at bounding box center [624, 517] width 16 height 16
radio input "true"
click at [842, 628] on button "SUBMIT" at bounding box center [866, 630] width 134 height 31
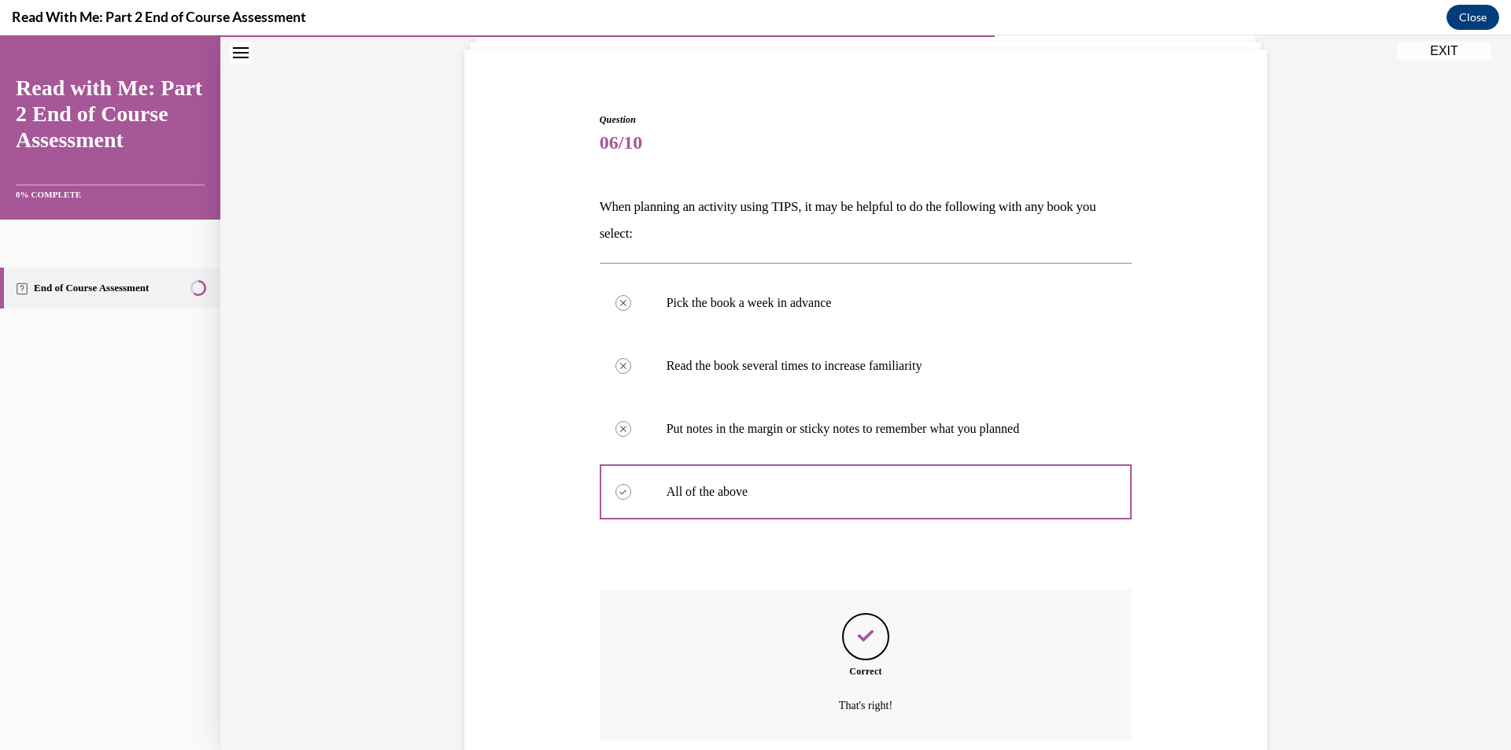
scroll to position [234, 0]
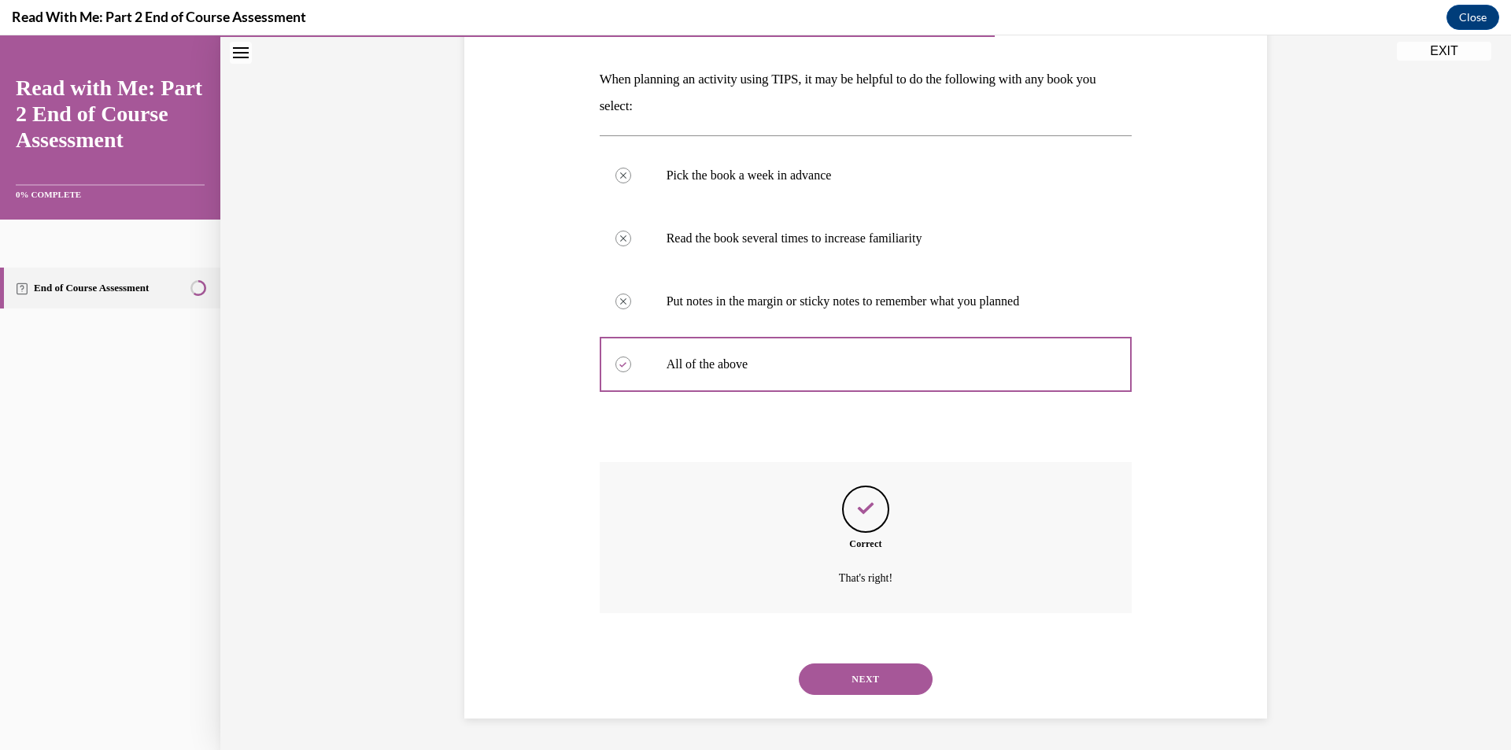
click at [886, 685] on button "NEXT" at bounding box center [866, 679] width 134 height 31
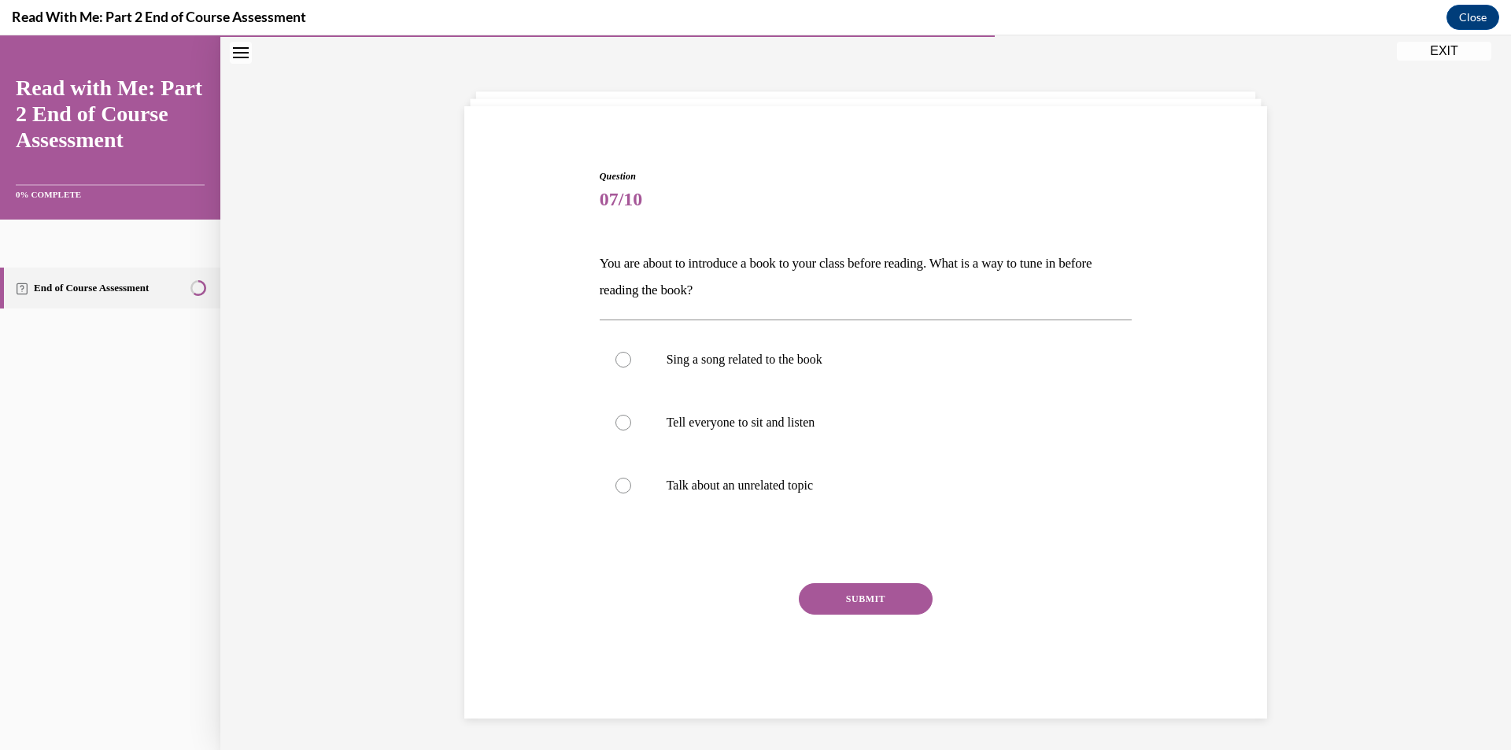
scroll to position [50, 0]
click at [619, 367] on div at bounding box center [624, 360] width 16 height 16
click at [619, 367] on input "Sing a song related to the book" at bounding box center [624, 360] width 16 height 16
radio input "true"
click at [825, 601] on button "SUBMIT" at bounding box center [866, 598] width 134 height 31
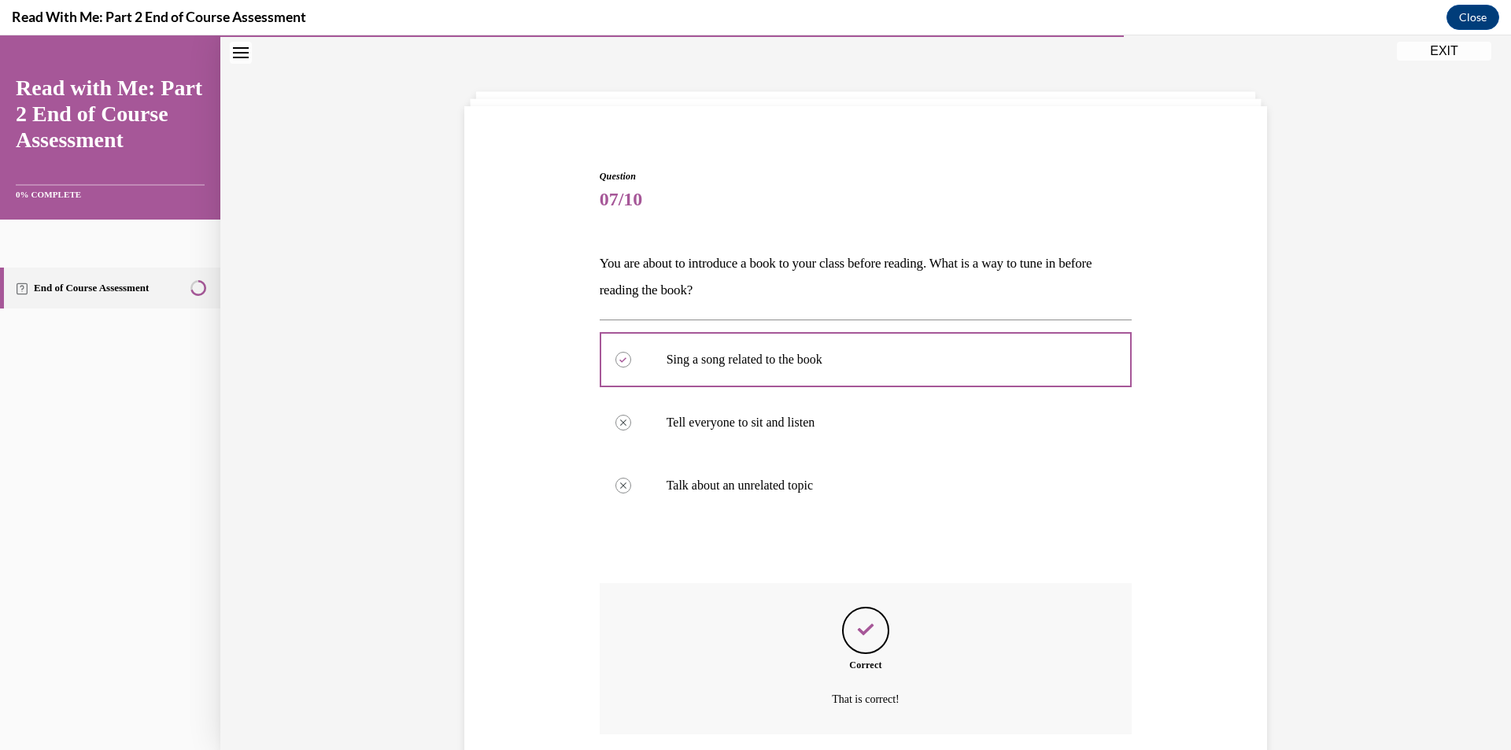
scroll to position [171, 0]
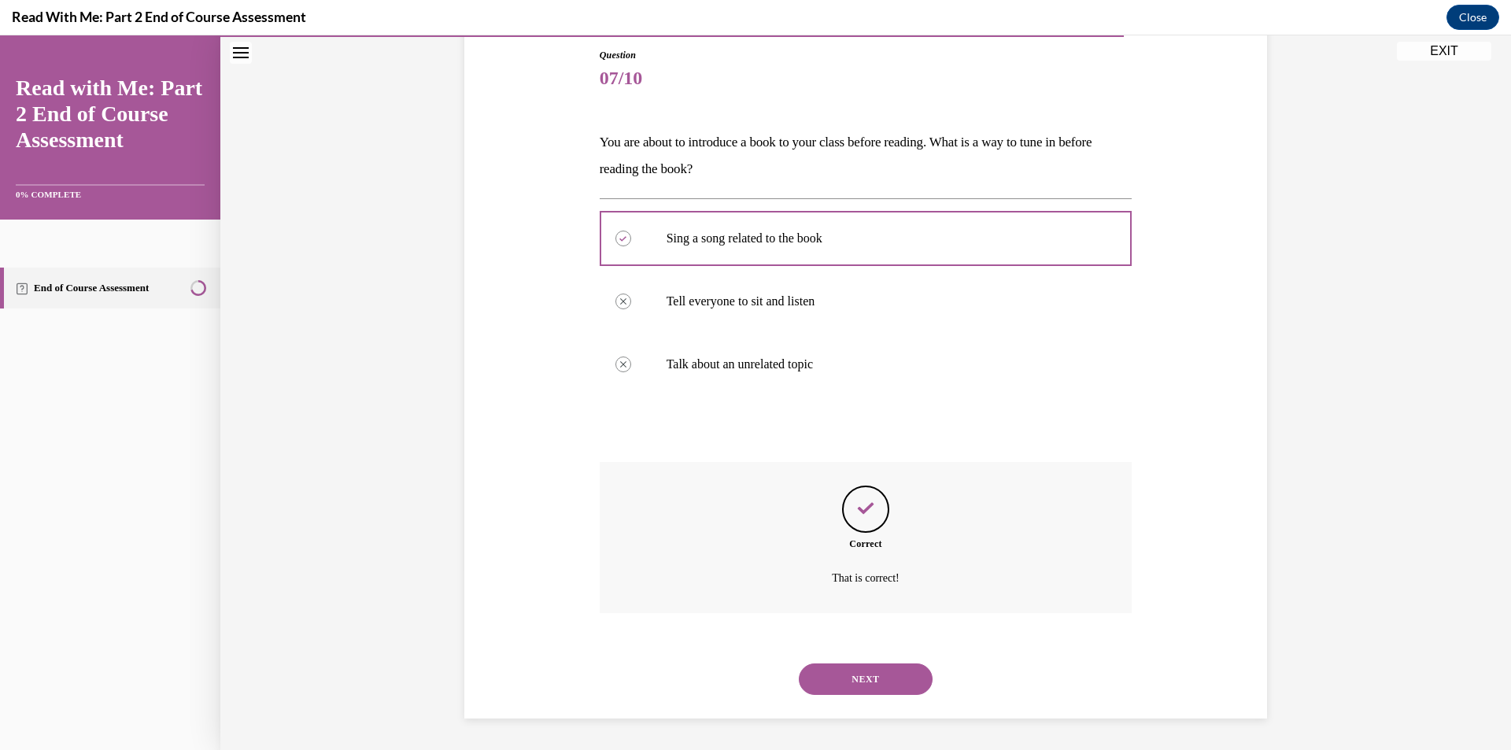
click at [886, 680] on button "NEXT" at bounding box center [866, 679] width 134 height 31
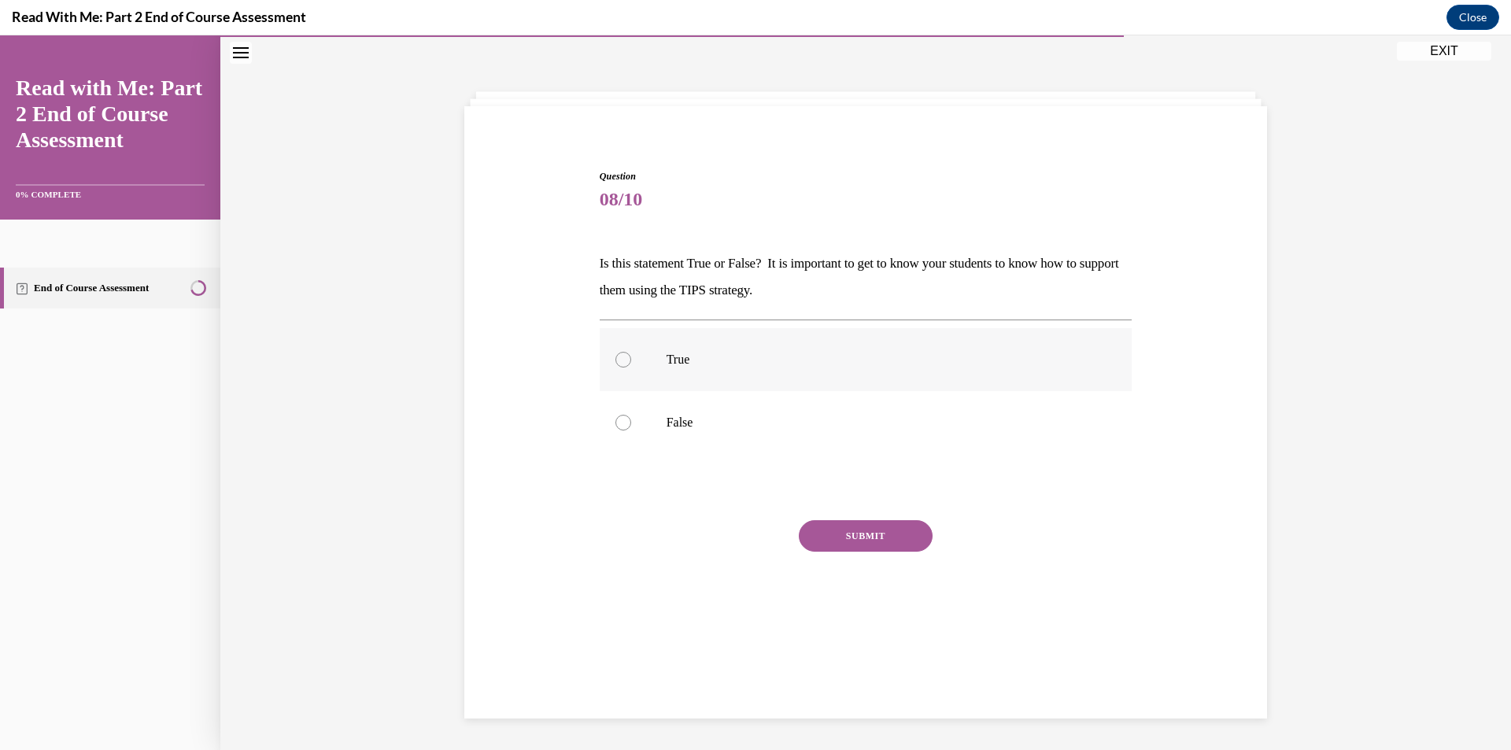
click at [616, 361] on div at bounding box center [624, 360] width 16 height 16
click at [616, 361] on input "True" at bounding box center [624, 360] width 16 height 16
radio input "true"
click at [816, 538] on button "SUBMIT" at bounding box center [866, 535] width 134 height 31
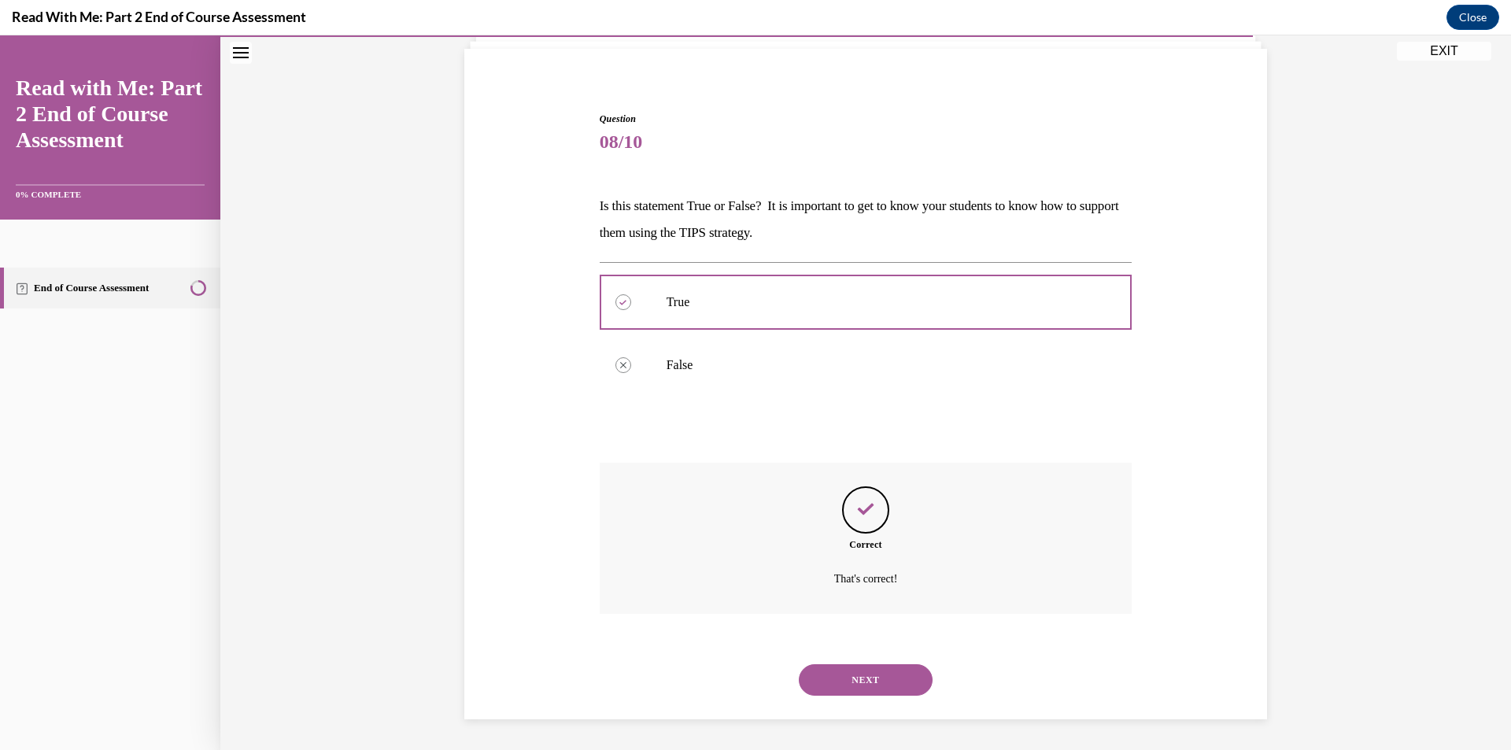
scroll to position [108, 0]
click at [867, 678] on button "NEXT" at bounding box center [866, 679] width 134 height 31
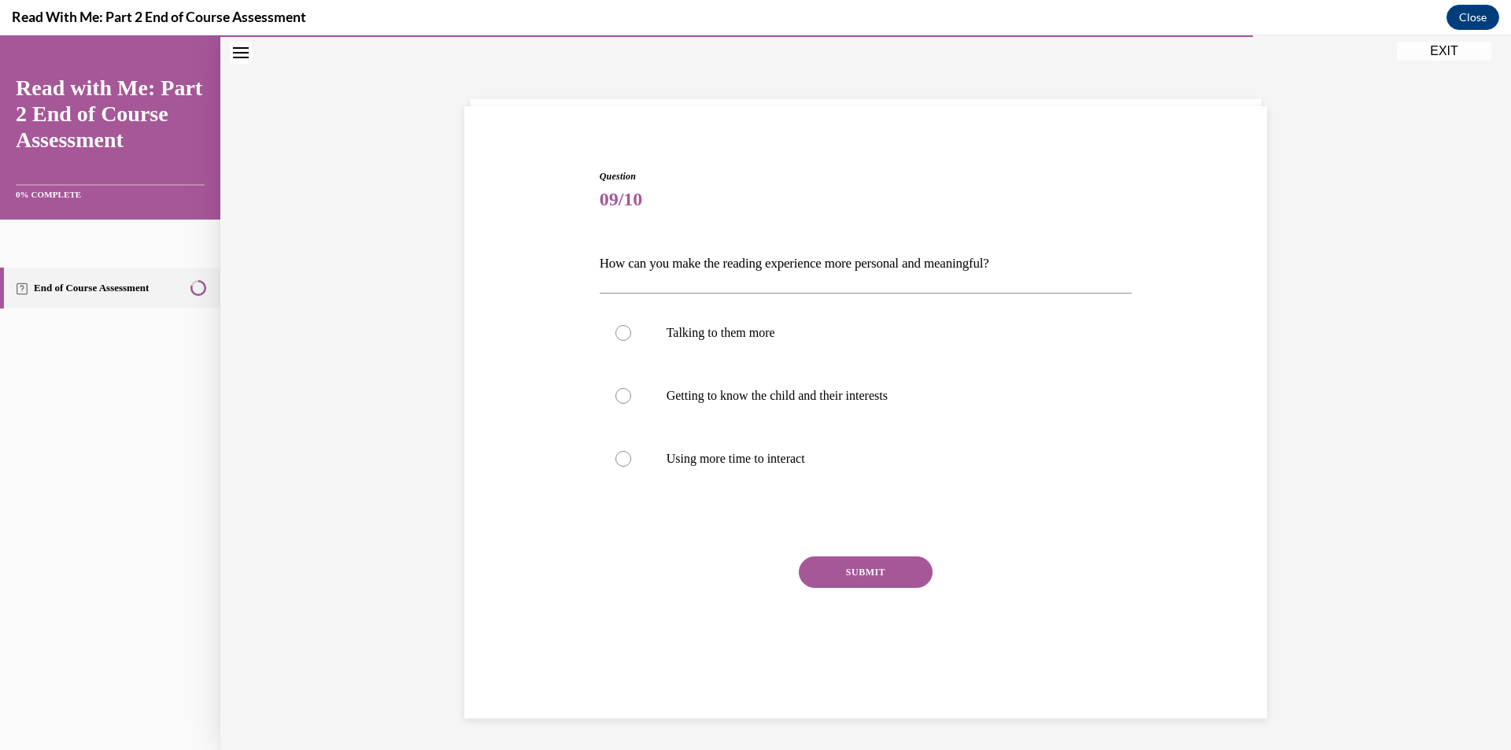
scroll to position [50, 0]
click at [616, 400] on div at bounding box center [624, 396] width 16 height 16
click at [616, 400] on input "Getting to know the child and their interests" at bounding box center [624, 396] width 16 height 16
radio input "true"
click at [840, 573] on button "SUBMIT" at bounding box center [866, 571] width 134 height 31
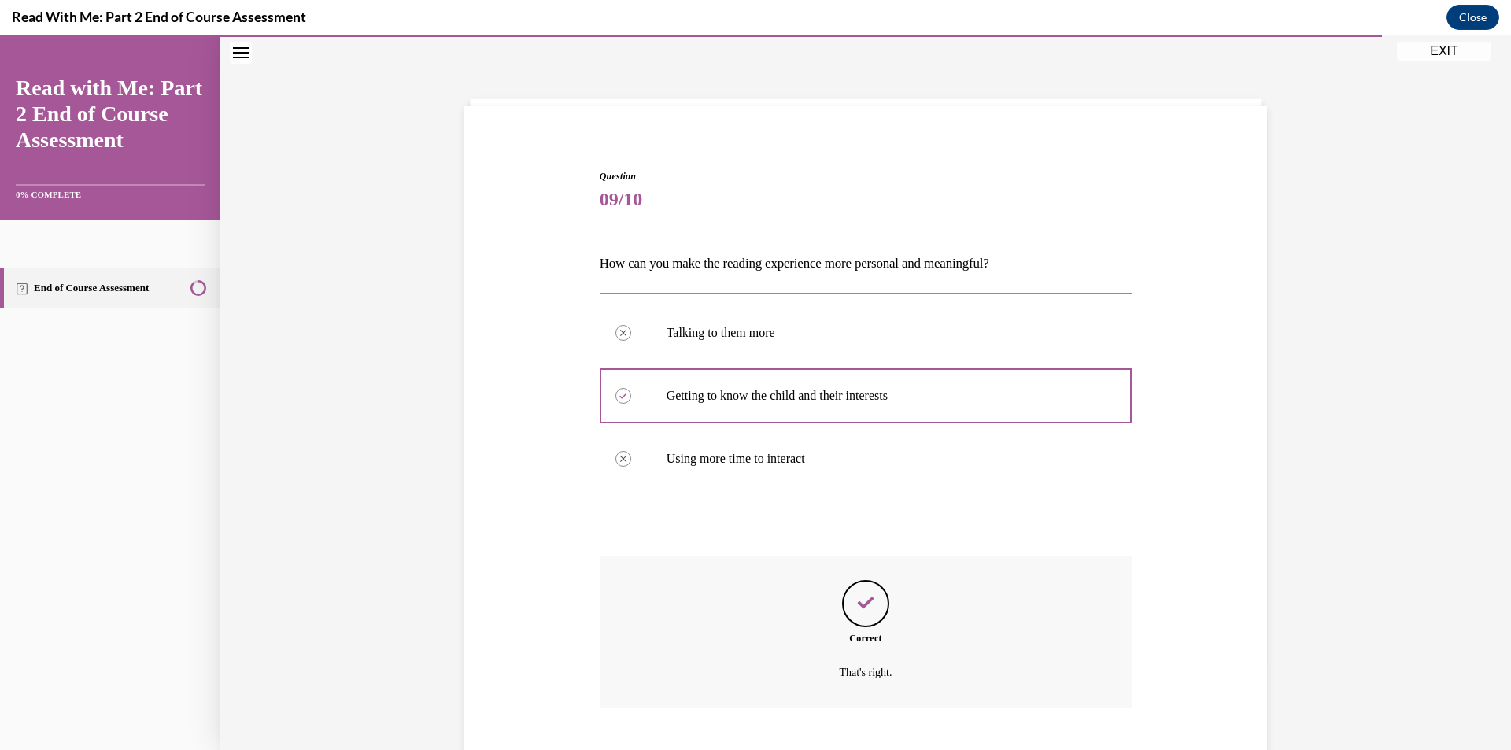
scroll to position [144, 0]
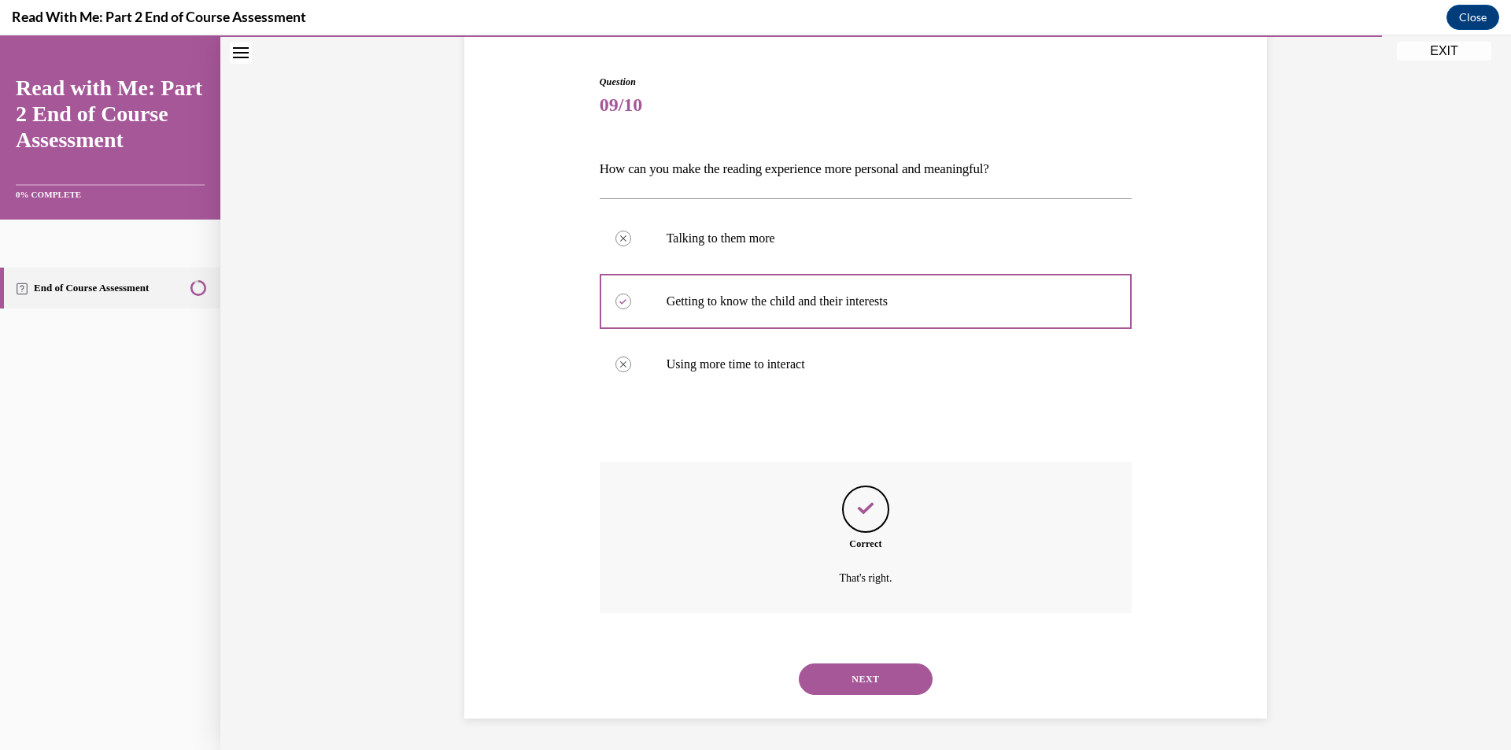
click at [885, 681] on button "NEXT" at bounding box center [866, 679] width 134 height 31
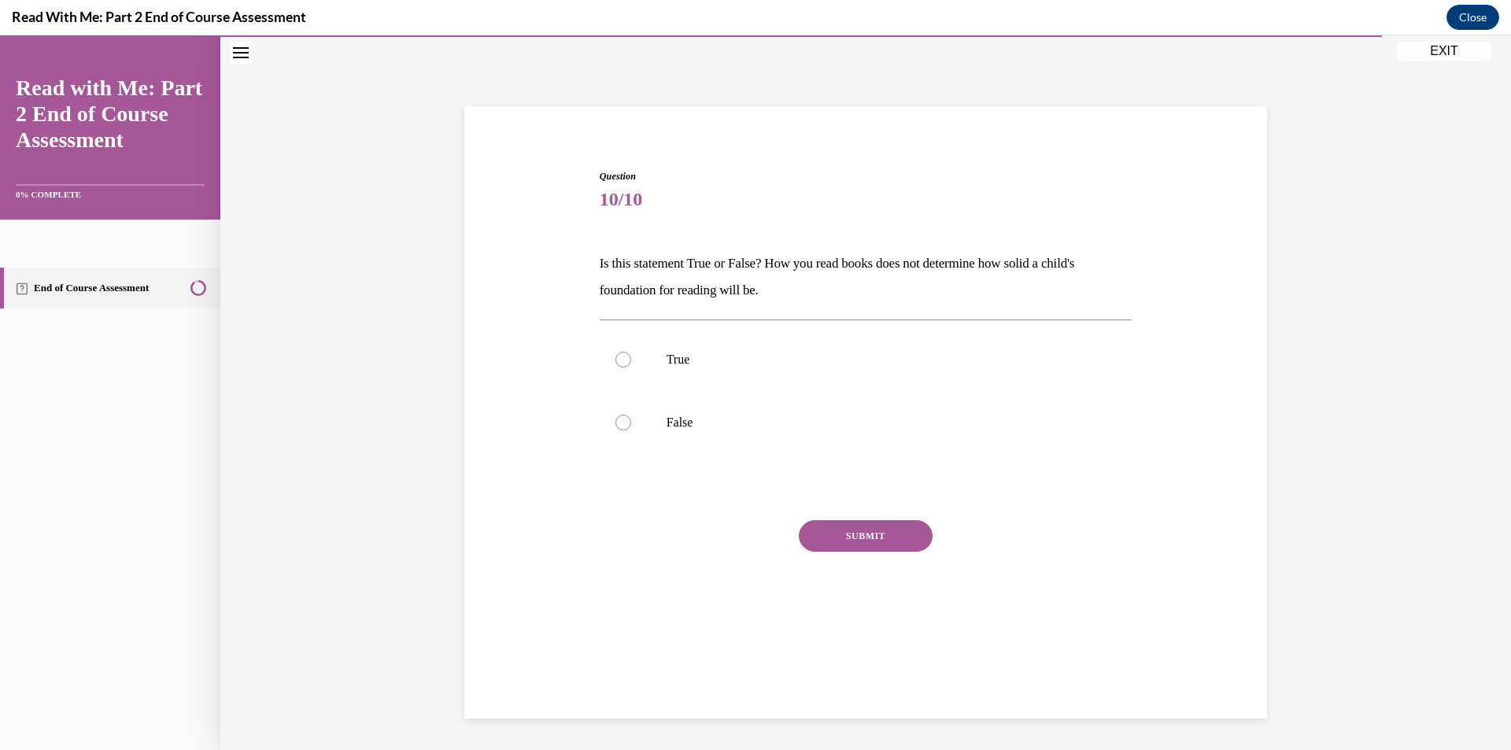
scroll to position [50, 0]
click at [622, 426] on div at bounding box center [624, 423] width 16 height 16
click at [622, 426] on input "False" at bounding box center [624, 423] width 16 height 16
radio input "true"
click at [804, 531] on button "SUBMIT" at bounding box center [866, 535] width 134 height 31
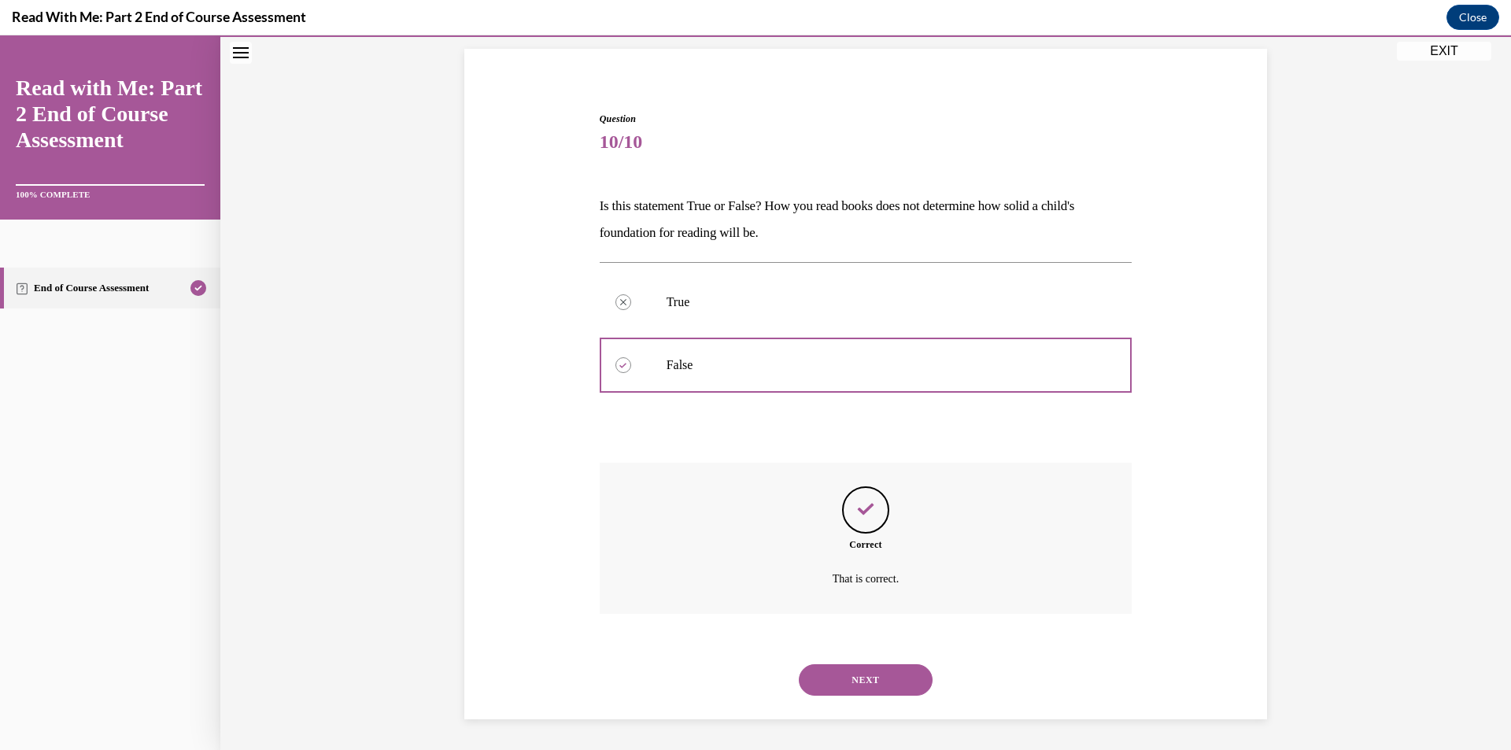
scroll to position [108, 0]
click at [882, 677] on button "NEXT" at bounding box center [866, 679] width 134 height 31
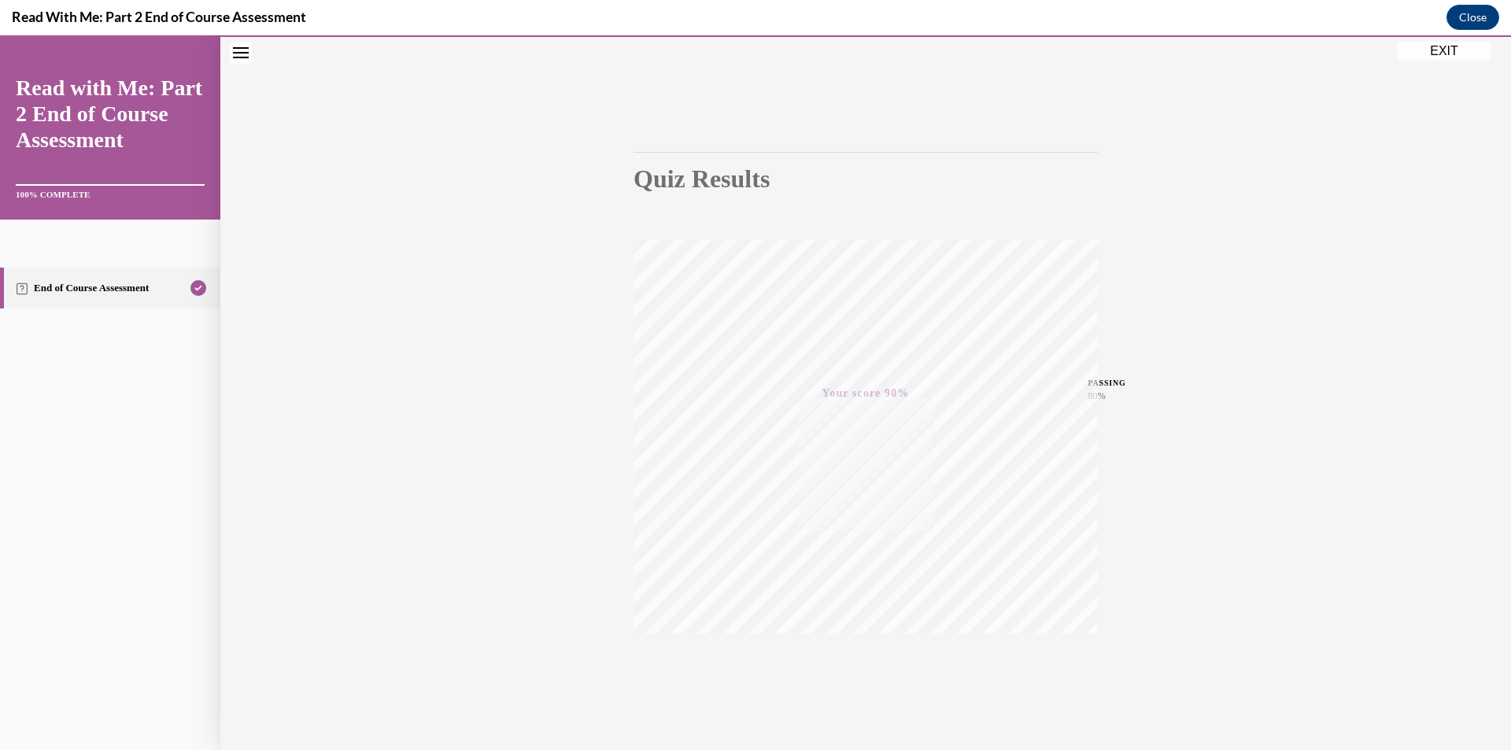
scroll to position [92, 0]
click at [1429, 56] on button "EXIT" at bounding box center [1444, 51] width 94 height 19
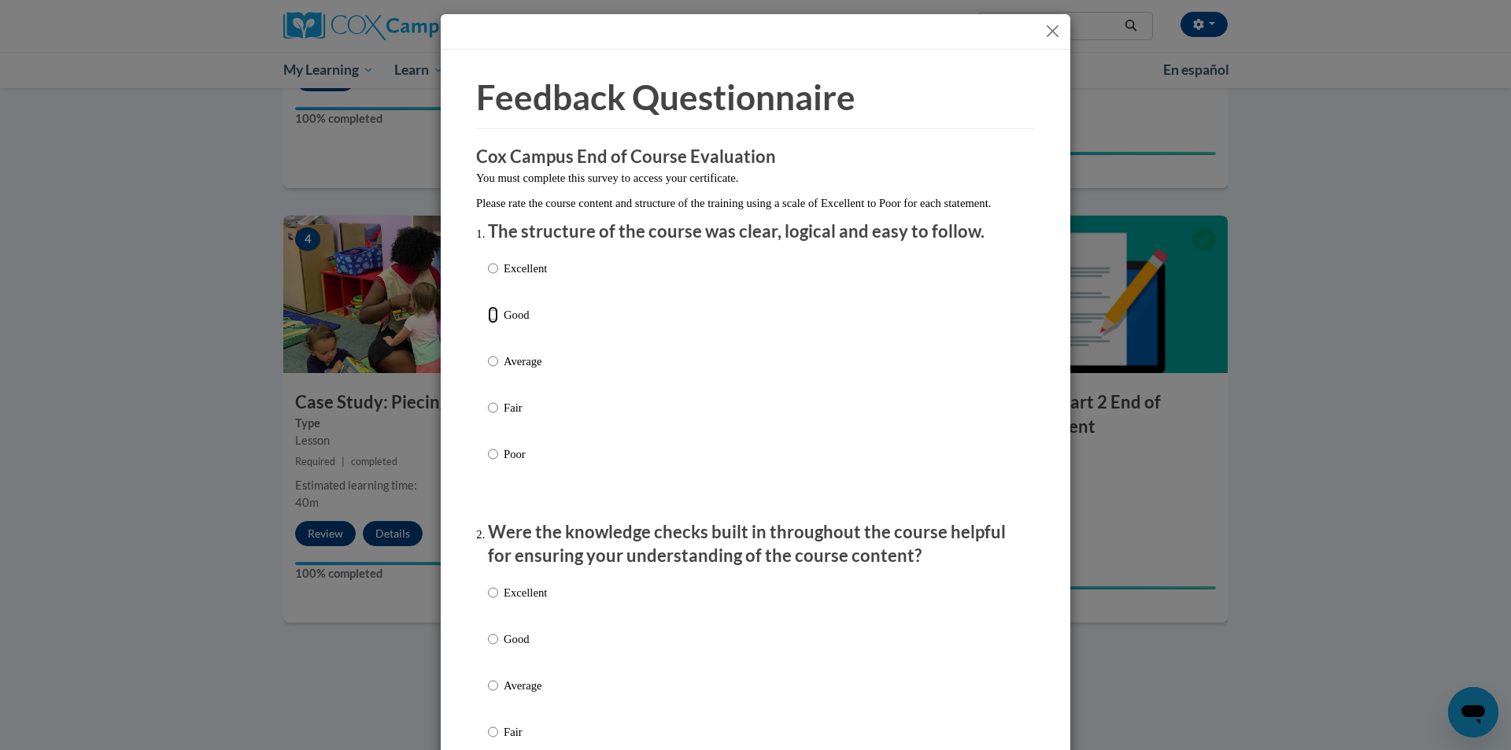
click at [488, 324] on input "Good" at bounding box center [493, 314] width 10 height 17
radio input "true"
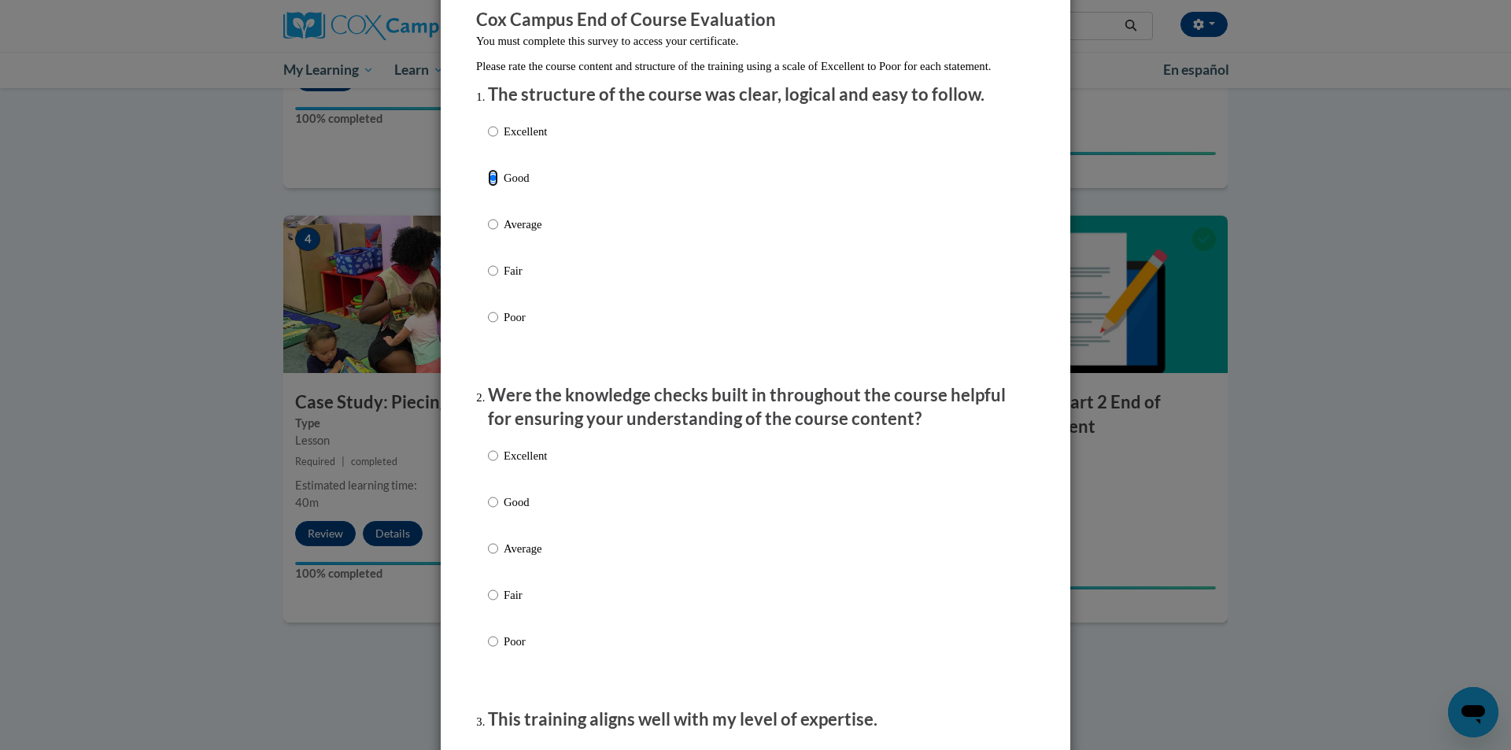
scroll to position [157, 0]
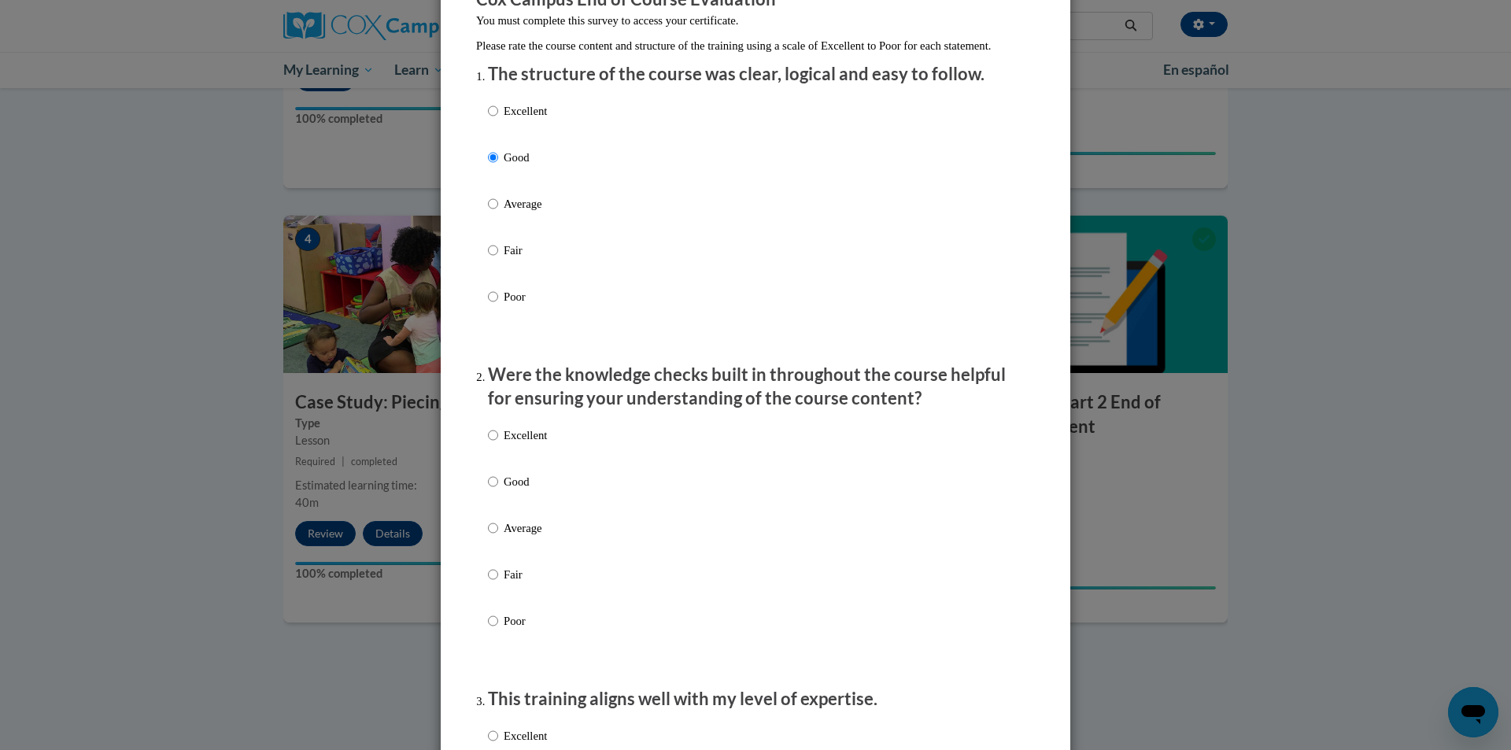
click at [494, 501] on label "Good" at bounding box center [517, 494] width 59 height 43
click at [494, 490] on input "Good" at bounding box center [493, 481] width 10 height 17
radio input "true"
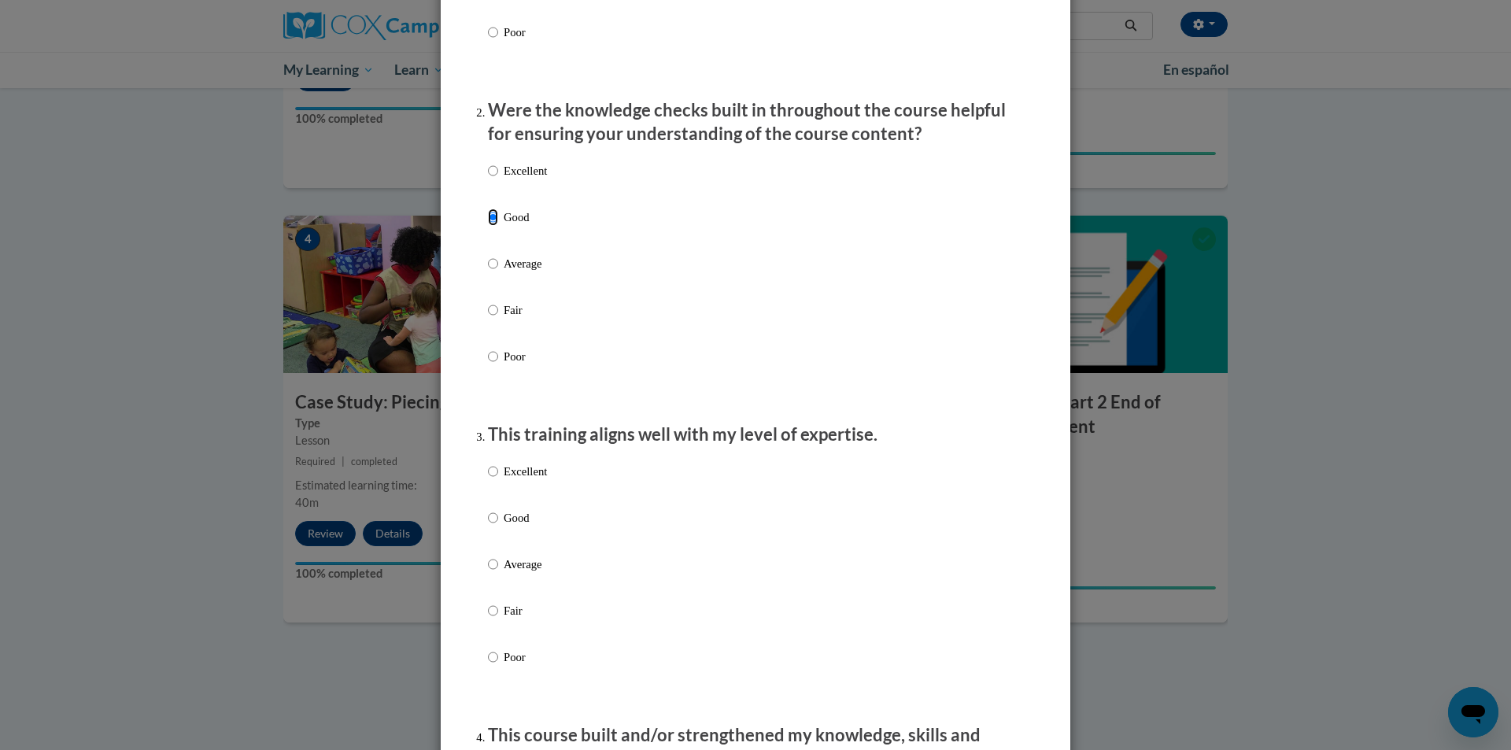
scroll to position [472, 0]
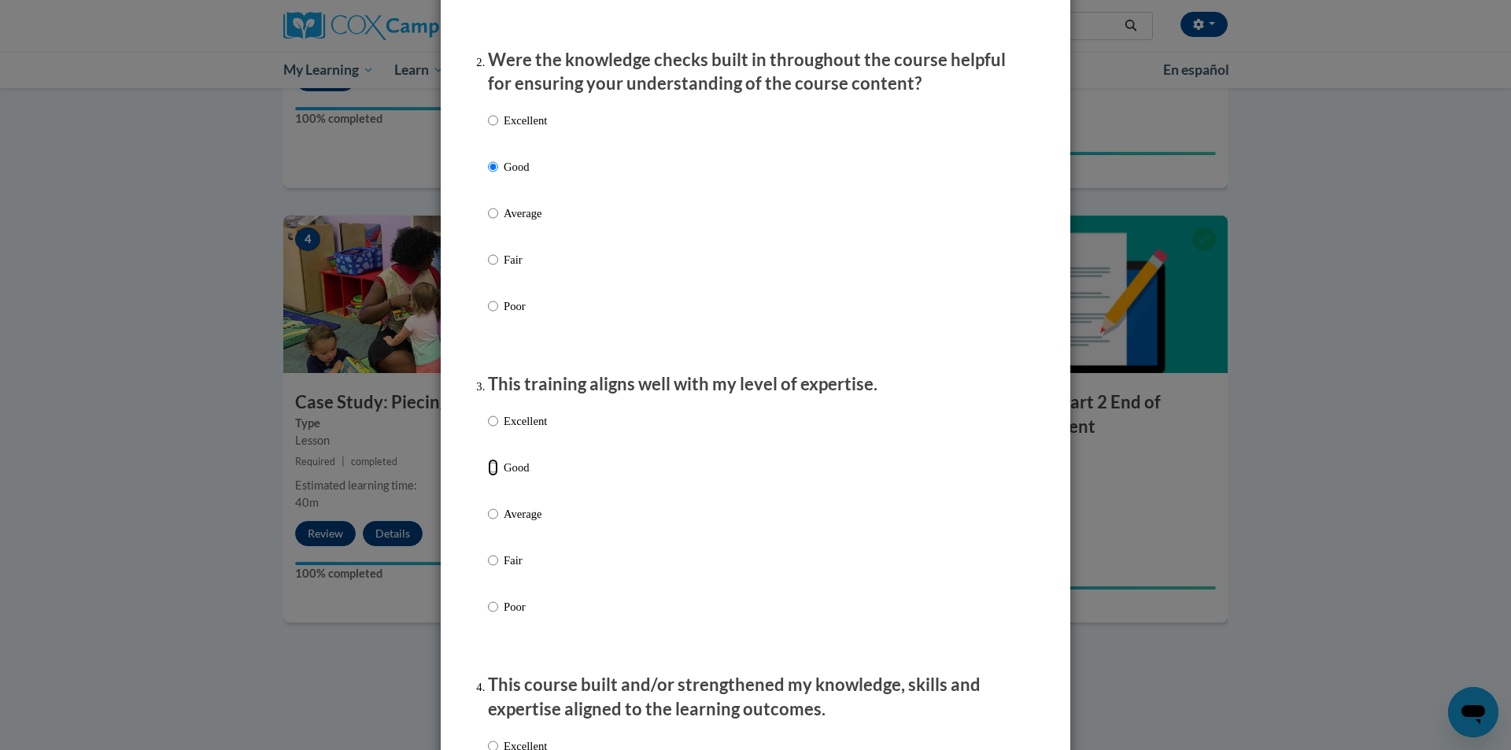
click at [490, 476] on input "Good" at bounding box center [493, 467] width 10 height 17
radio input "true"
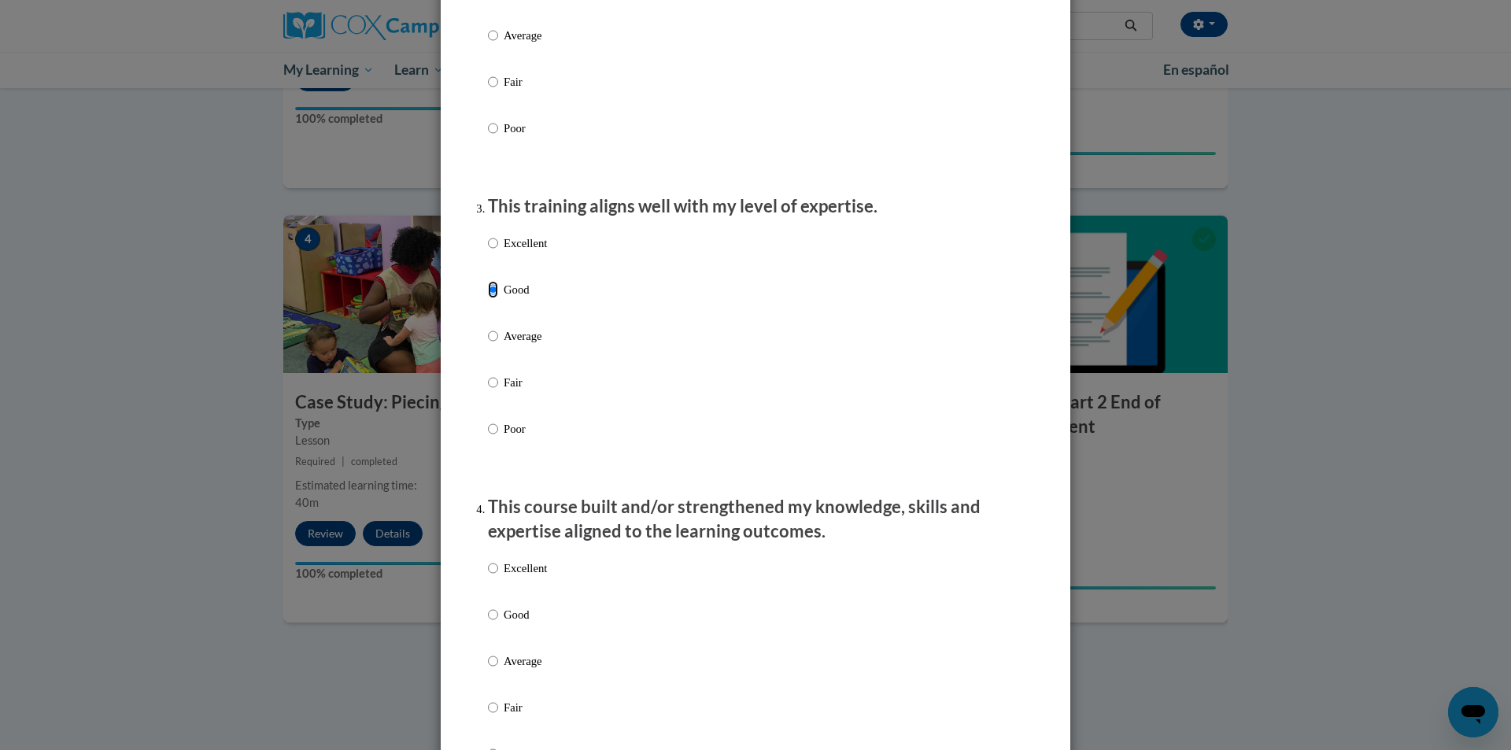
scroll to position [708, 0]
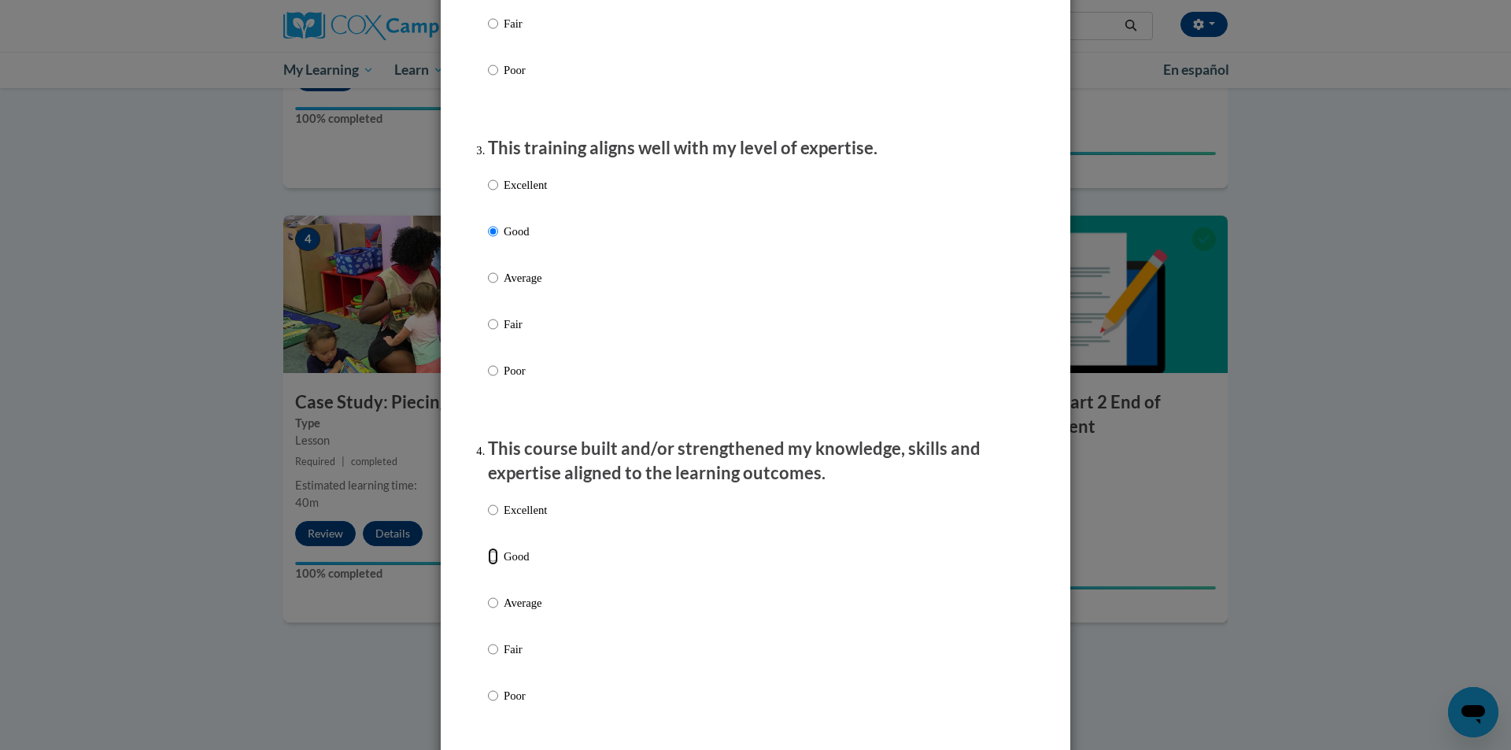
click at [490, 565] on input "Good" at bounding box center [493, 556] width 10 height 17
radio input "true"
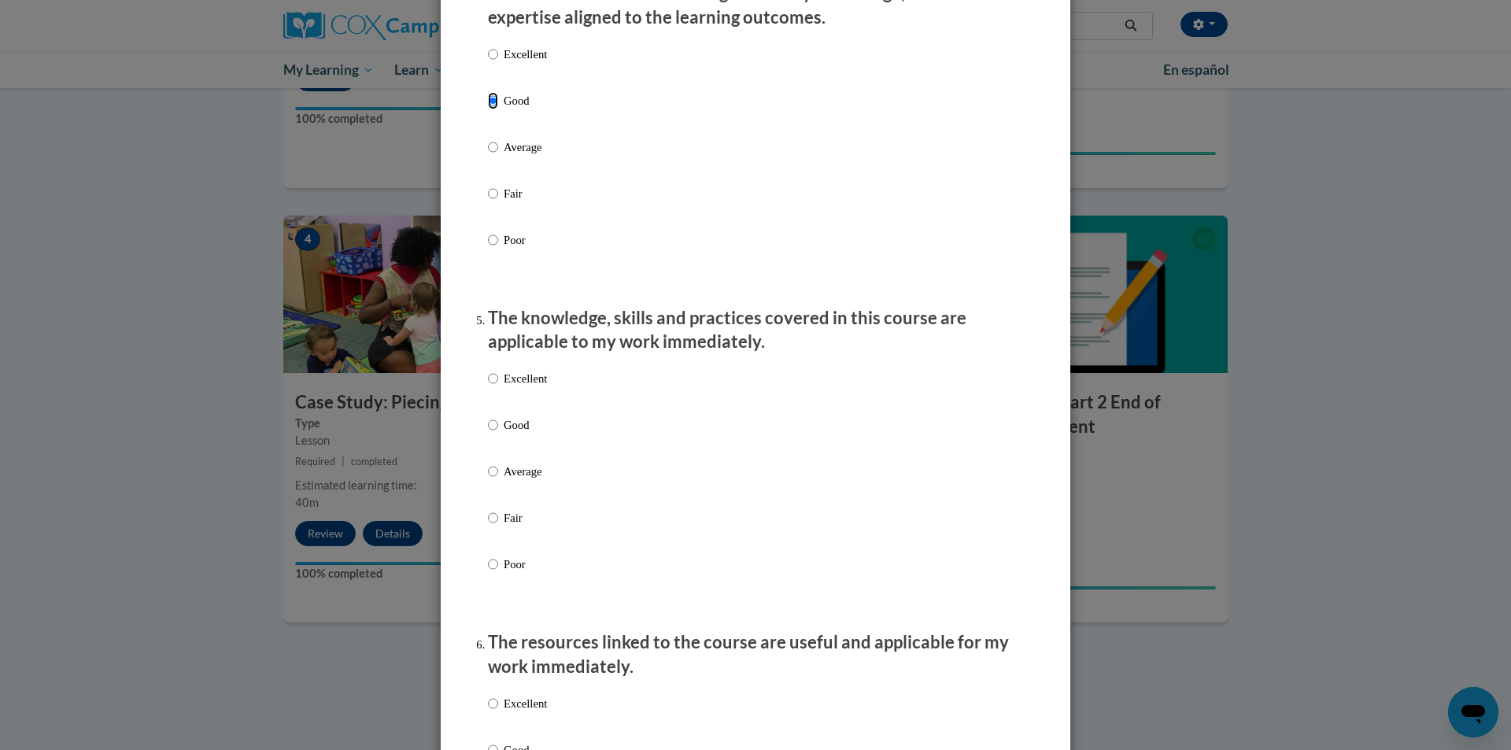
scroll to position [1181, 0]
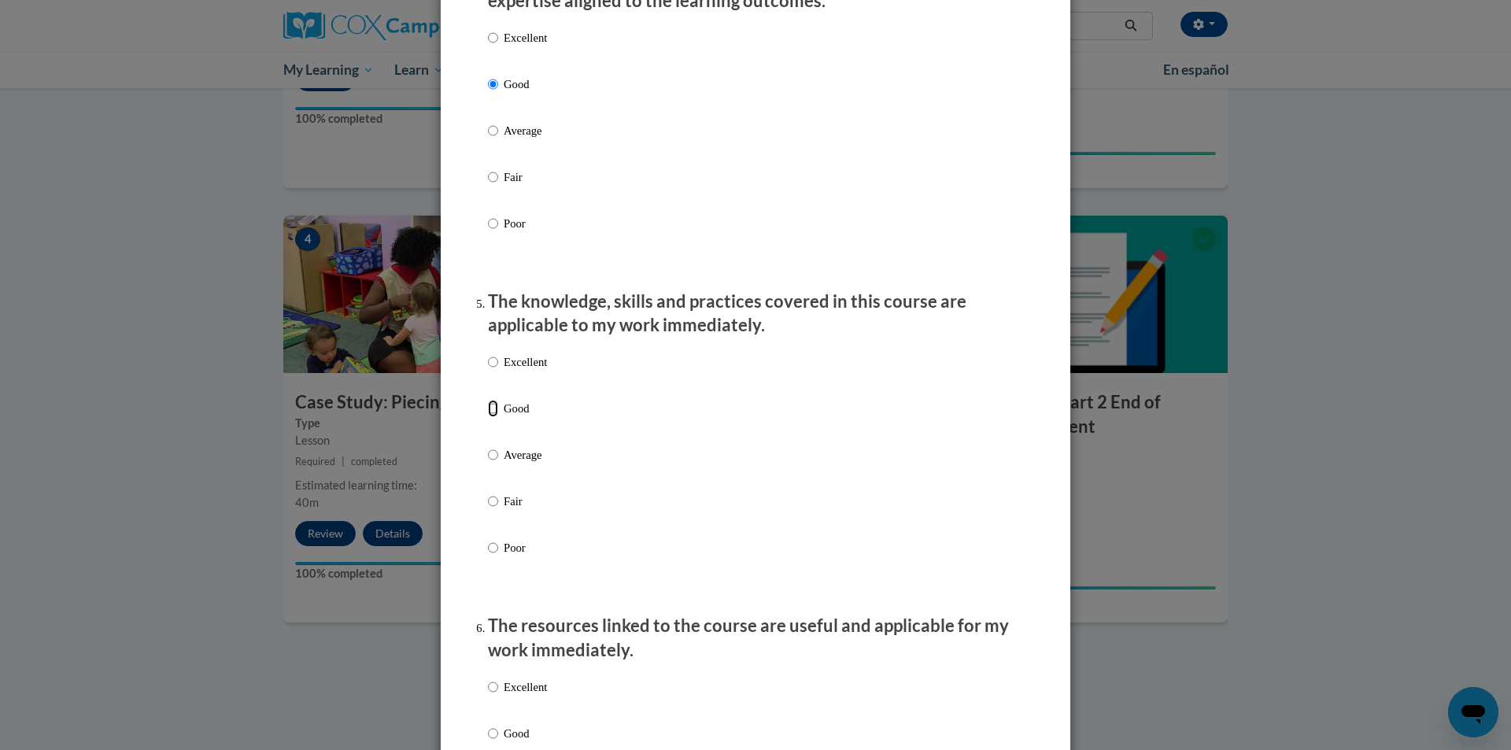
click at [488, 417] on input "Good" at bounding box center [493, 408] width 10 height 17
radio input "true"
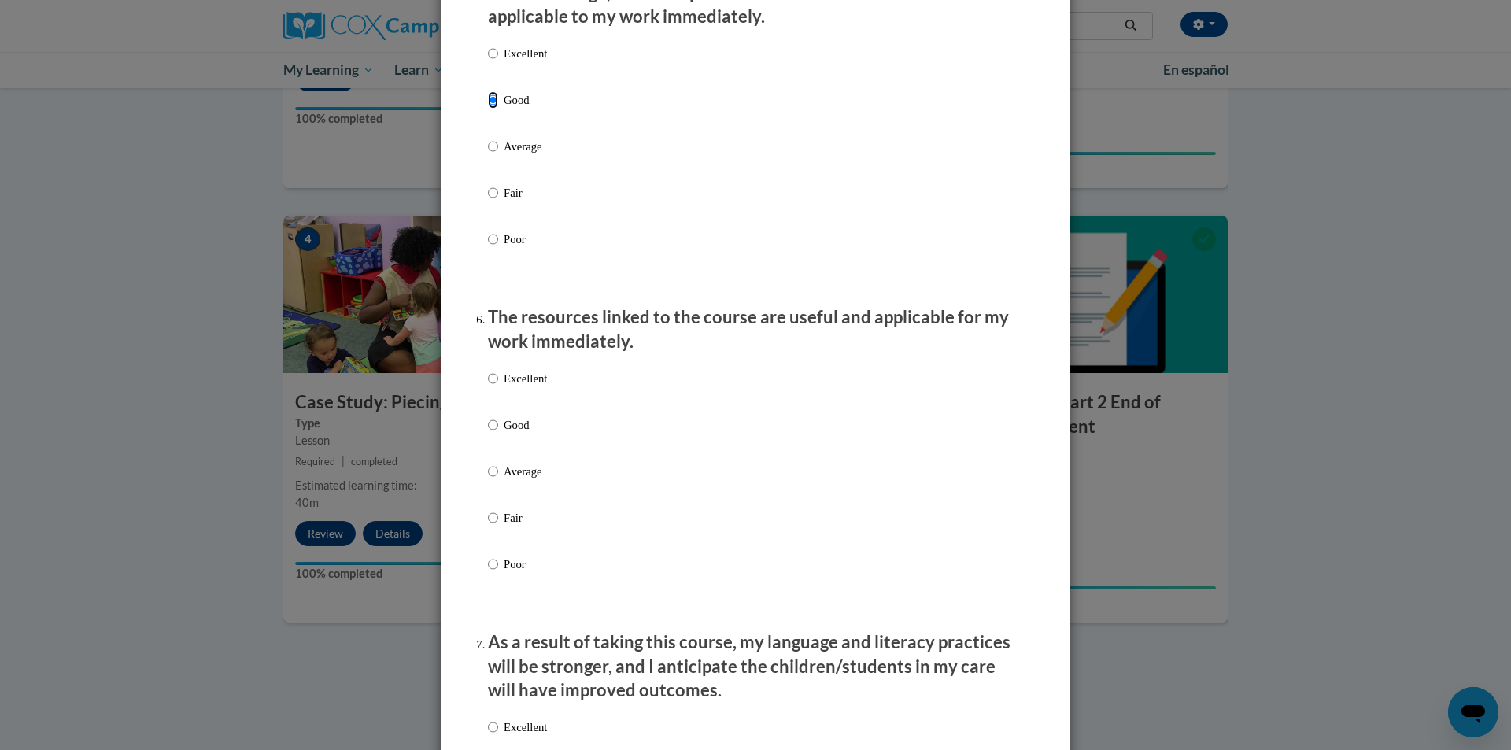
scroll to position [1496, 0]
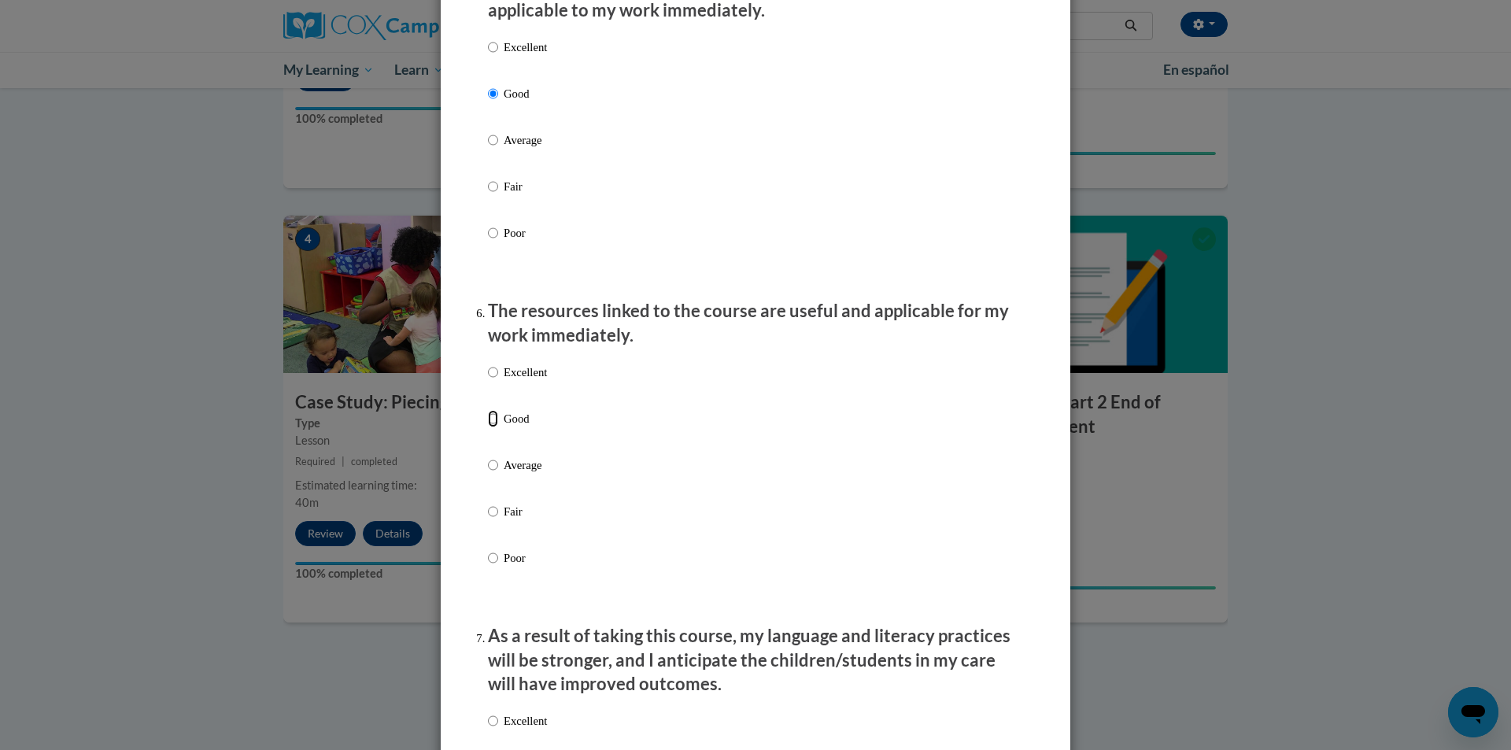
click at [488, 427] on input "Good" at bounding box center [493, 418] width 10 height 17
radio input "true"
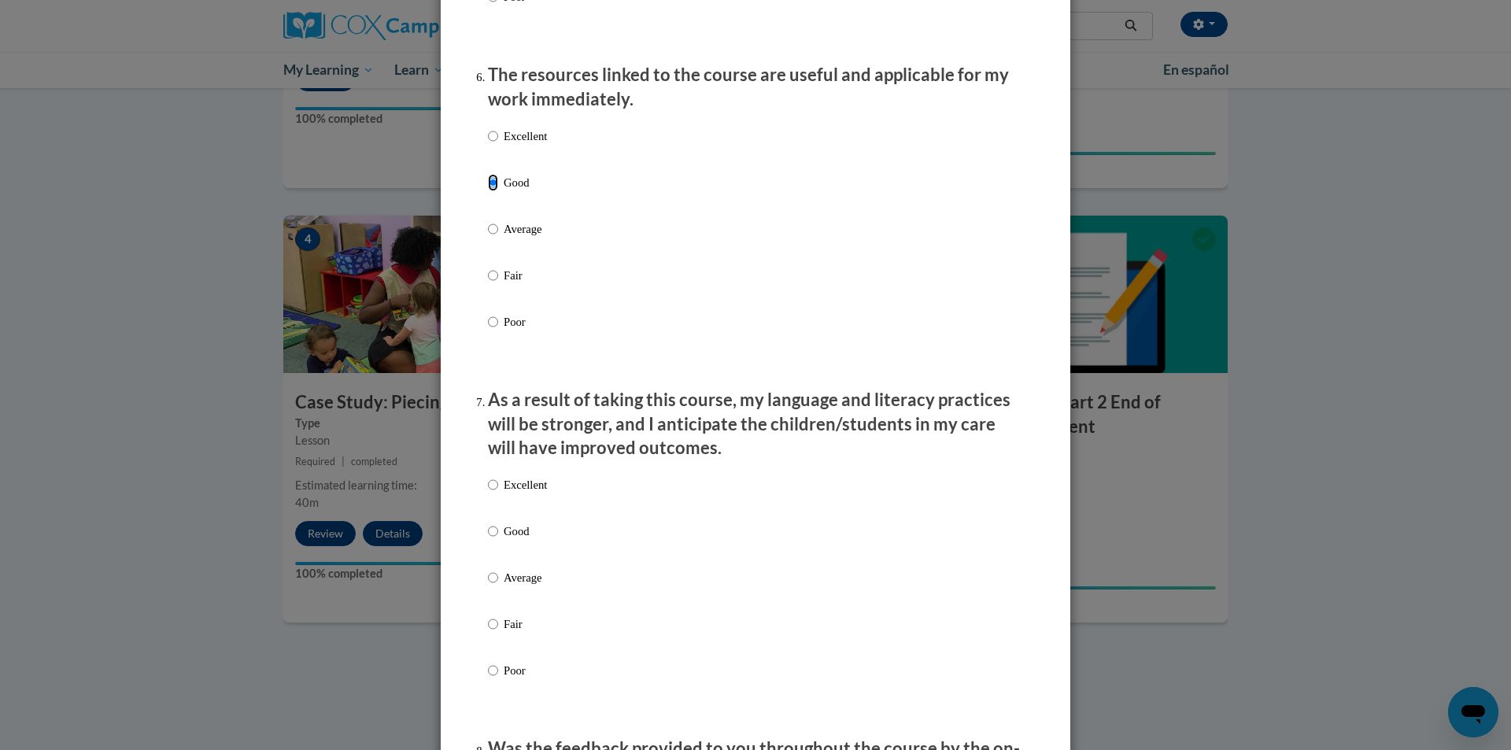
scroll to position [1810, 0]
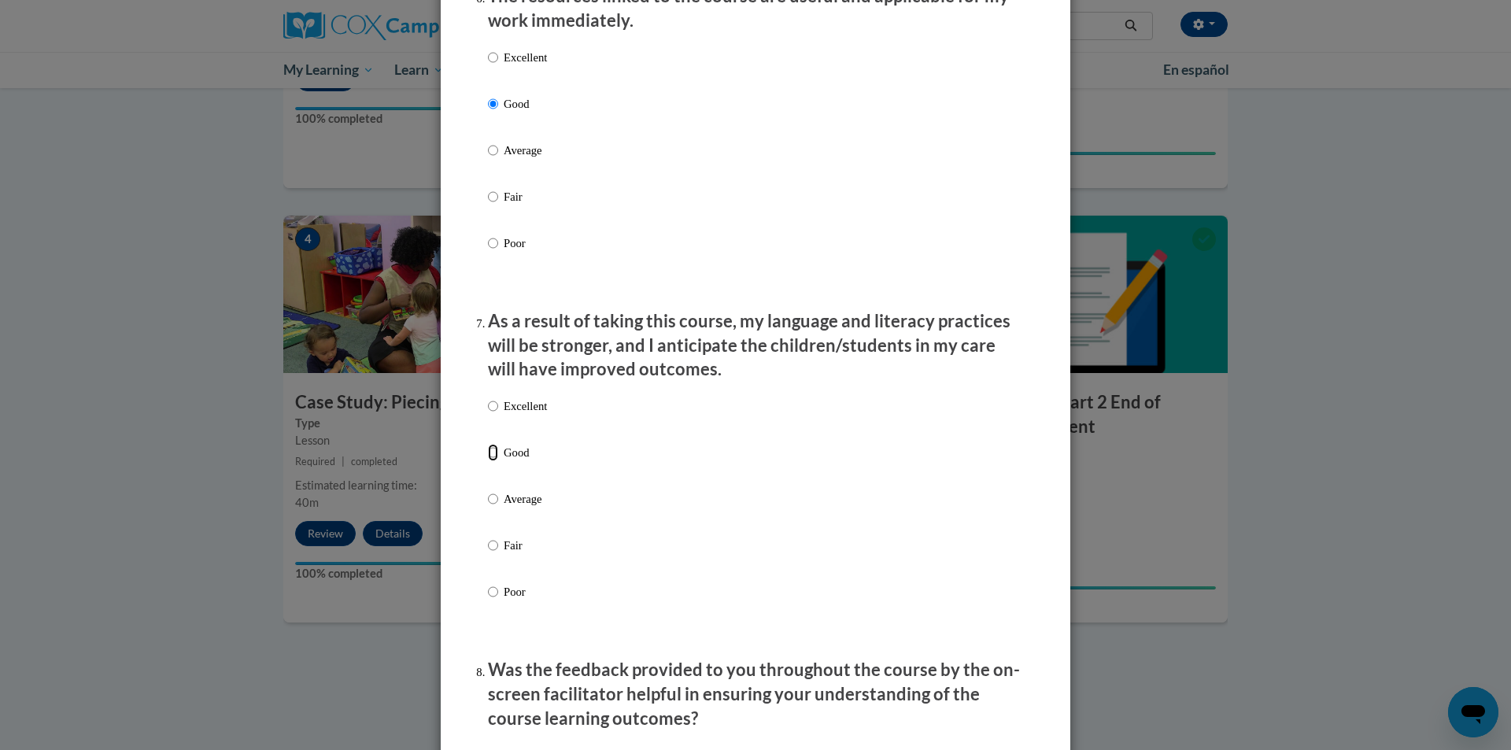
click at [492, 461] on input "Good" at bounding box center [493, 452] width 10 height 17
radio input "true"
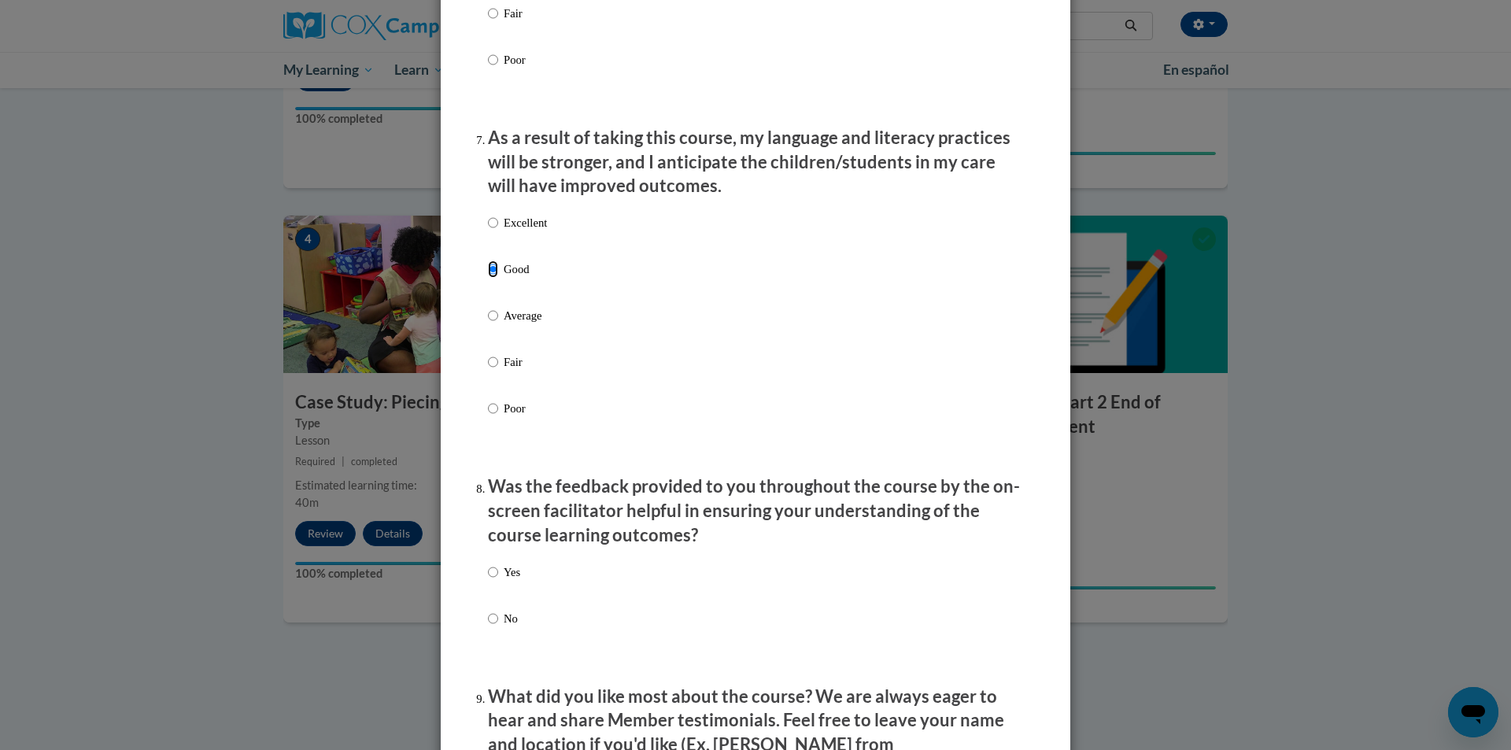
scroll to position [2046, 0]
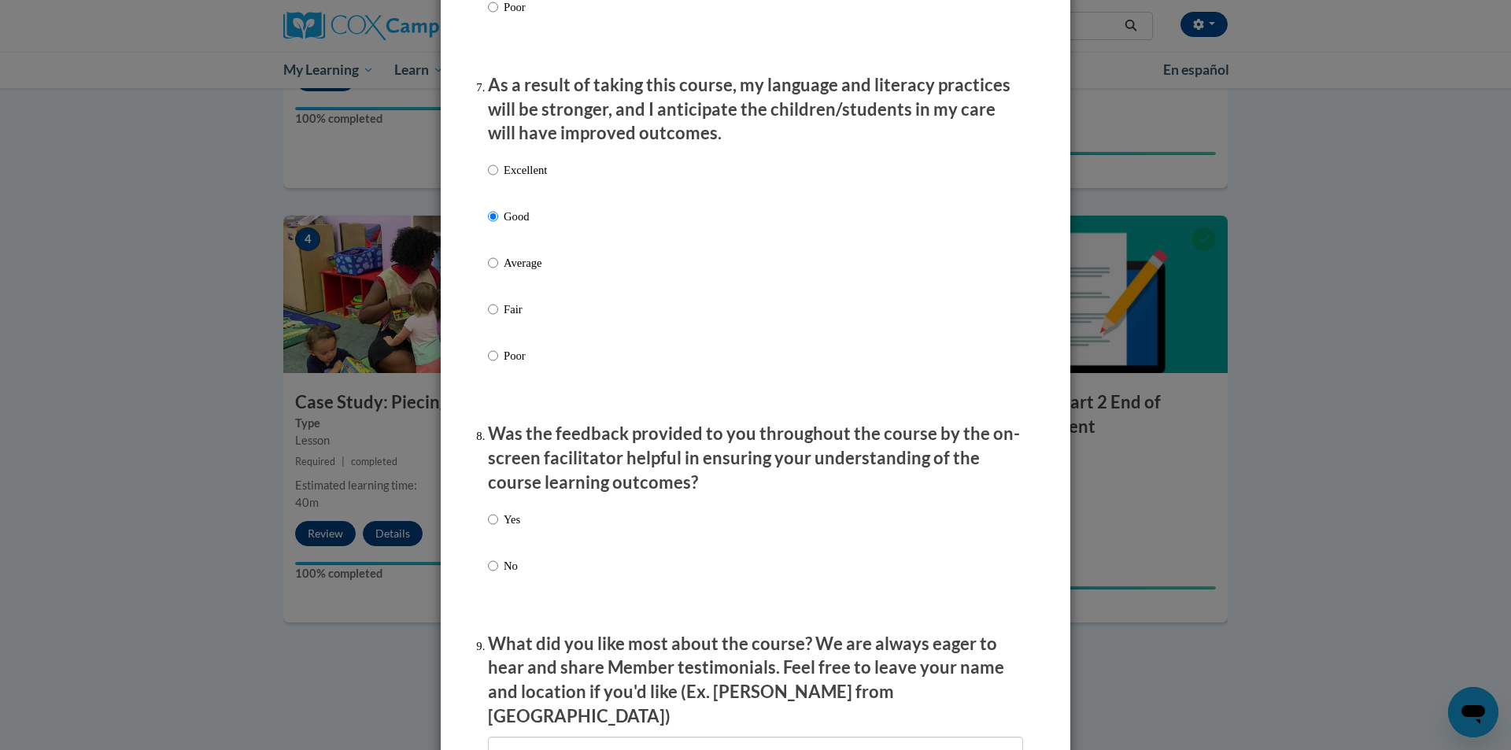
click at [494, 531] on label "Yes" at bounding box center [504, 532] width 32 height 43
click at [494, 528] on input "Yes" at bounding box center [493, 519] width 10 height 17
radio input "true"
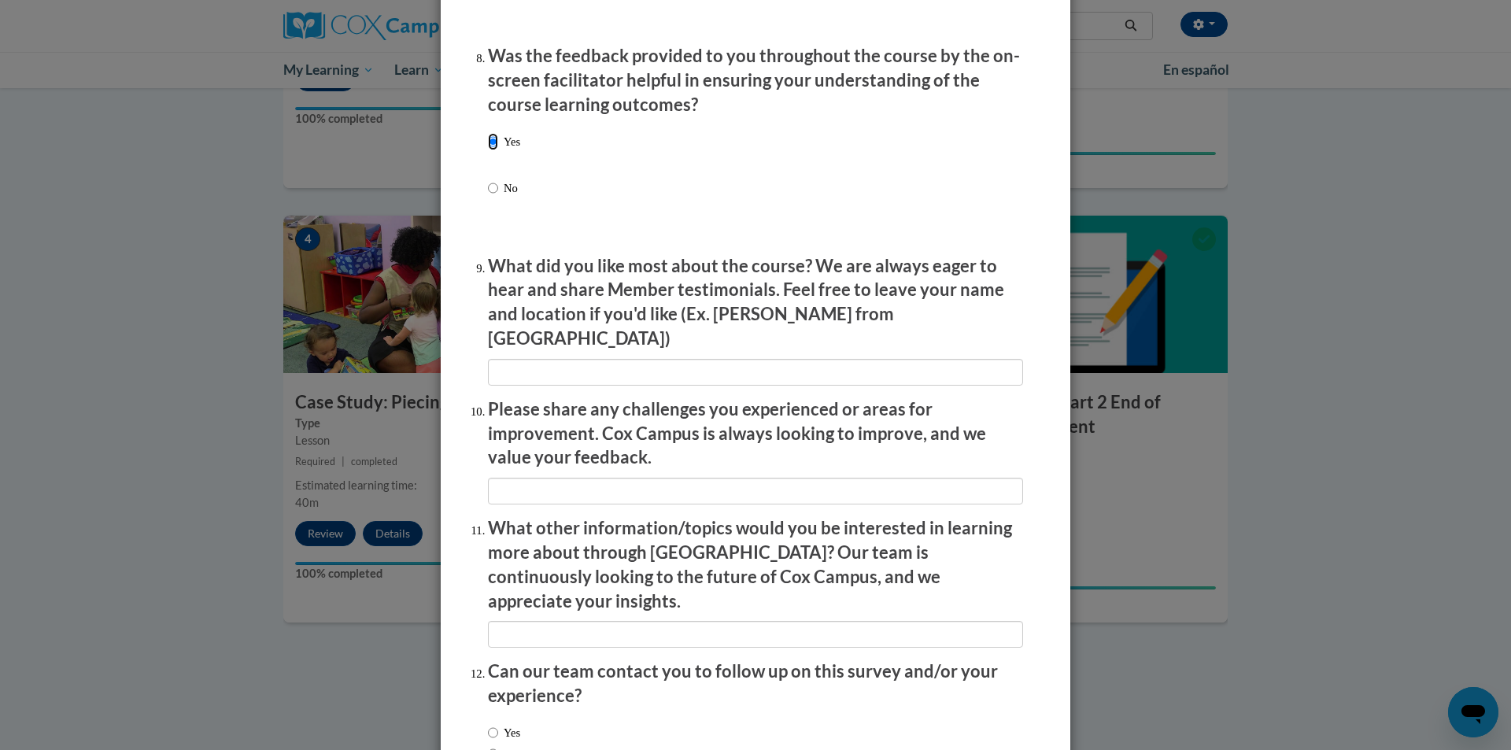
scroll to position [2519, 0]
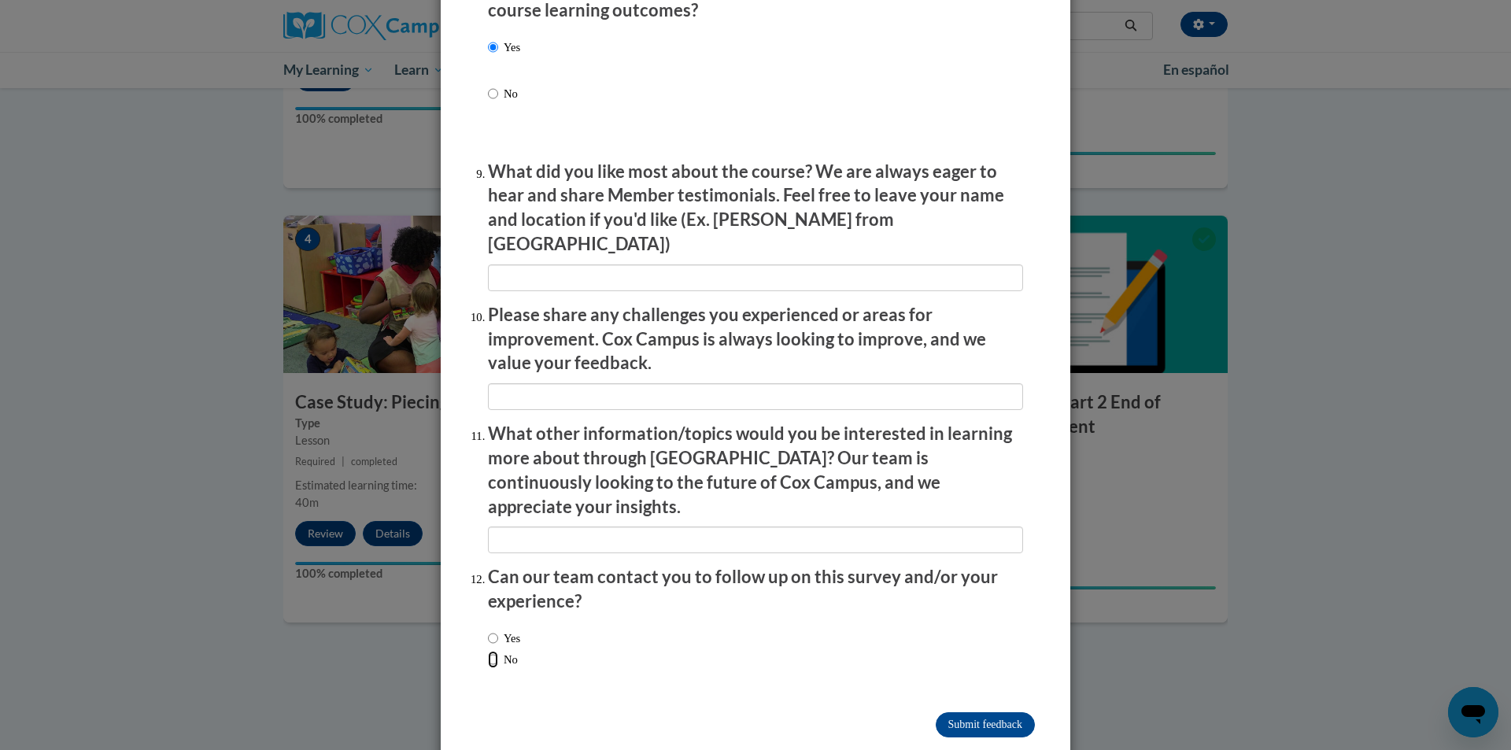
click at [490, 651] on input "No" at bounding box center [493, 659] width 10 height 17
radio input "true"
click at [990, 712] on input "Submit feedback" at bounding box center [985, 724] width 99 height 25
